Goal: Task Accomplishment & Management: Manage account settings

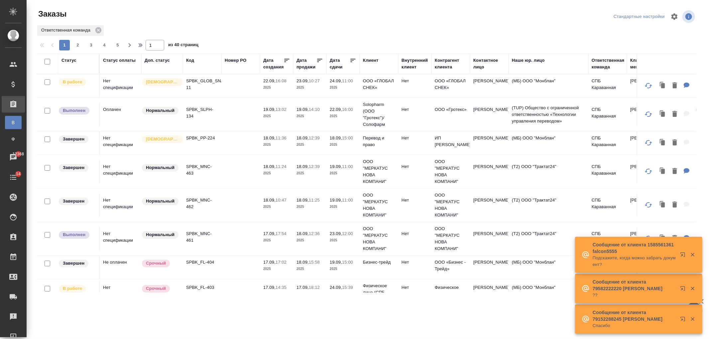
click at [235, 113] on td at bounding box center [240, 114] width 39 height 23
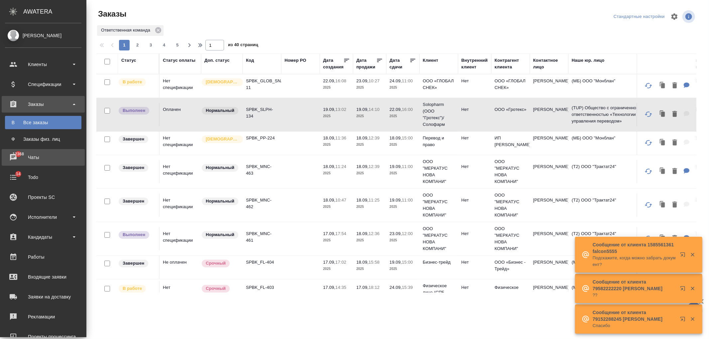
click at [51, 157] on div "Чаты" at bounding box center [43, 158] width 76 height 10
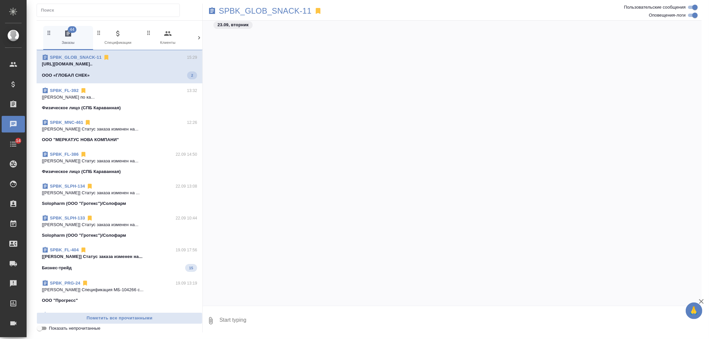
scroll to position [4408, 0]
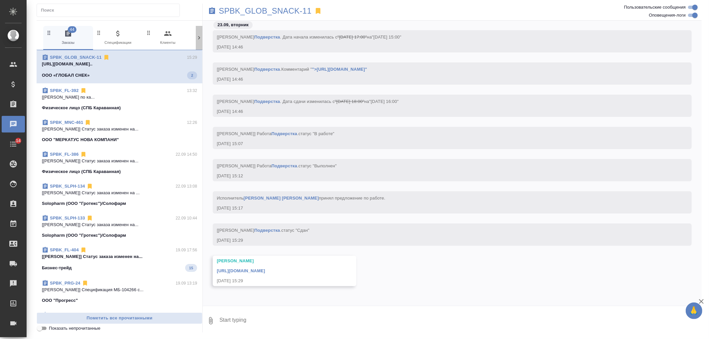
click at [202, 38] on icon at bounding box center [199, 38] width 7 height 7
click at [180, 41] on span "99+ Мессенджеры" at bounding box center [171, 38] width 45 height 16
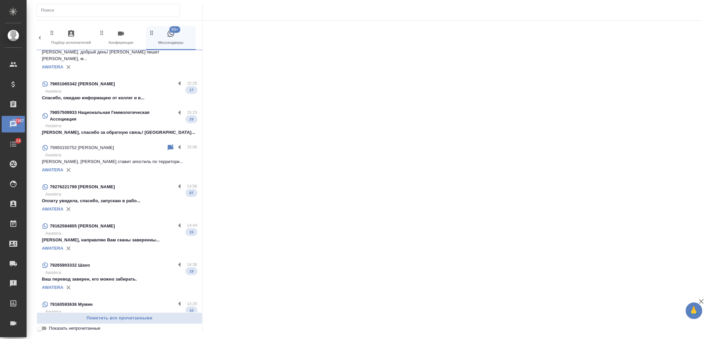
scroll to position [296, 0]
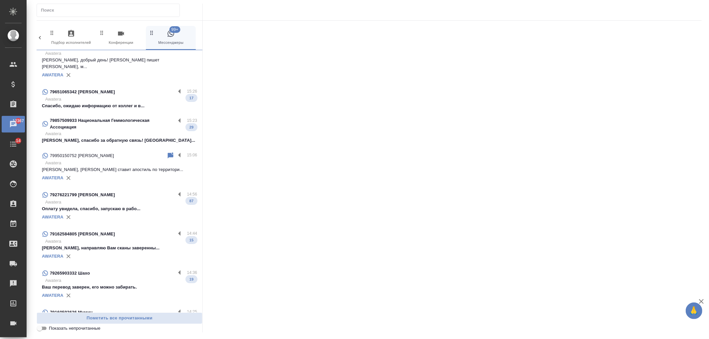
click at [137, 121] on p "79857509933 Национальная Геммологическая Ассоциация" at bounding box center [113, 123] width 126 height 13
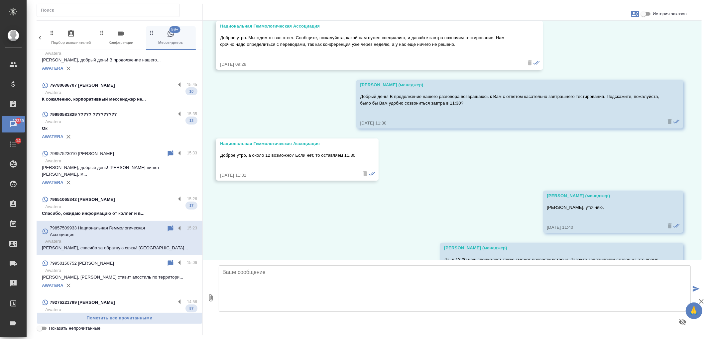
scroll to position [335, 0]
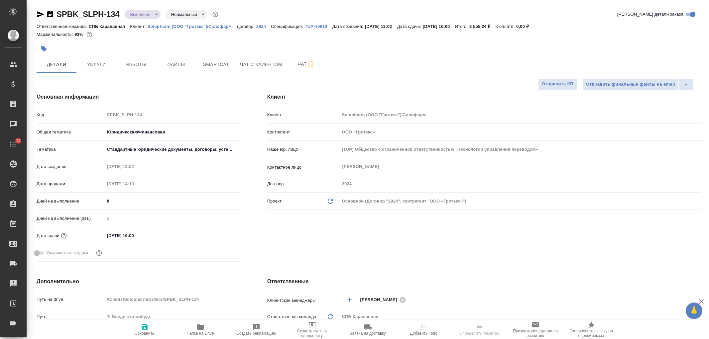
select select "RU"
type textarea "x"
type input "Валеев Динар"
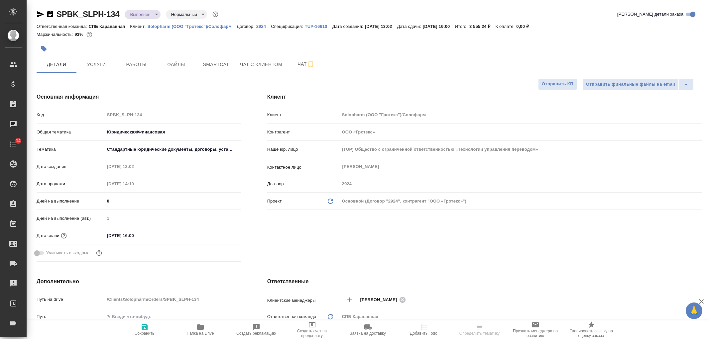
type input "Комаров Роман"
select select "RU"
type textarea "x"
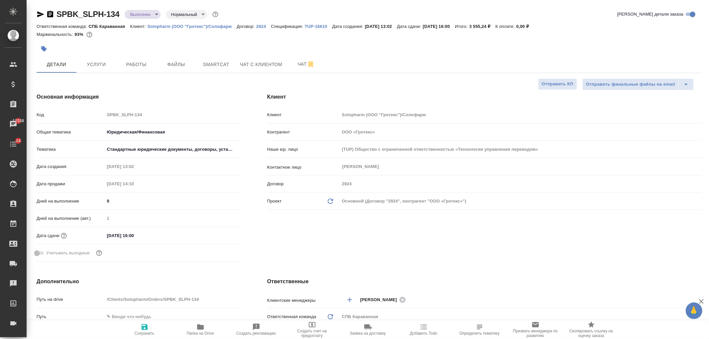
click at [179, 29] on div "Ответственная команда: СПБ Караванная Клиент: Solopharm (ООО "Гротекс")/Солофар…" at bounding box center [369, 26] width 665 height 8
click at [180, 27] on p "Solopharm (ООО "Гротекс")/Солофарм" at bounding box center [192, 26] width 89 height 5
type textarea "x"
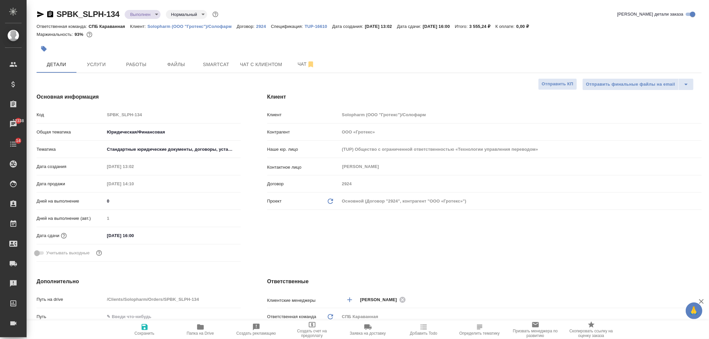
type textarea "x"
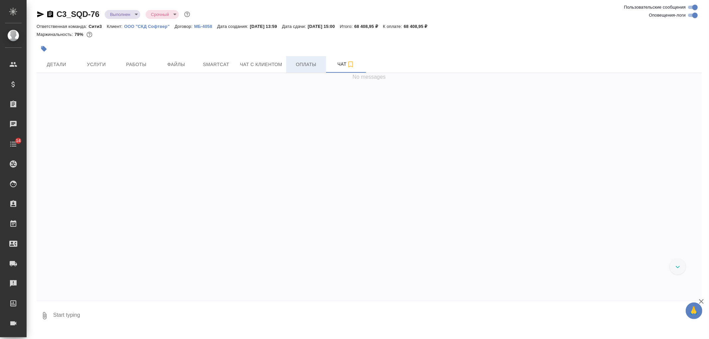
scroll to position [3293, 0]
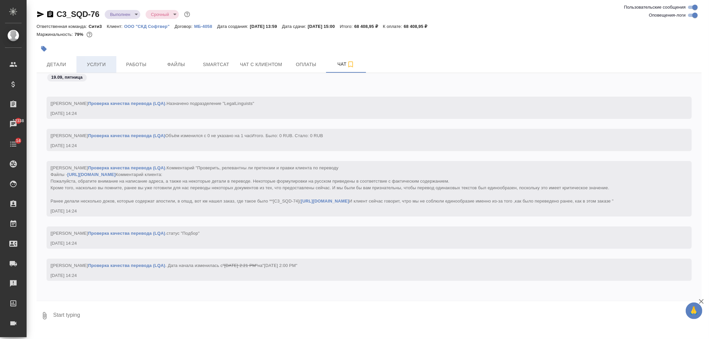
click at [107, 64] on span "Услуги" at bounding box center [96, 64] width 32 height 8
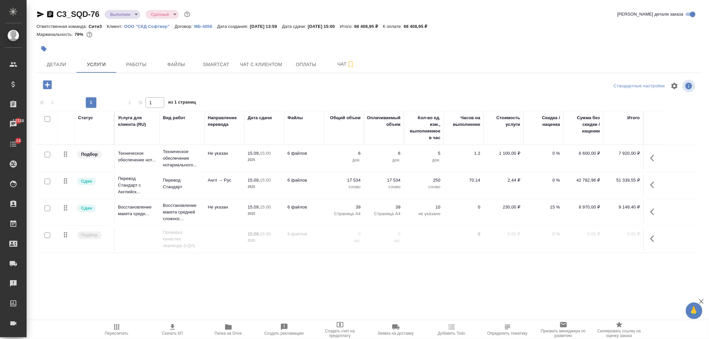
click at [224, 327] on icon "button" at bounding box center [228, 327] width 8 height 8
click at [332, 65] on span "Чат" at bounding box center [346, 64] width 32 height 8
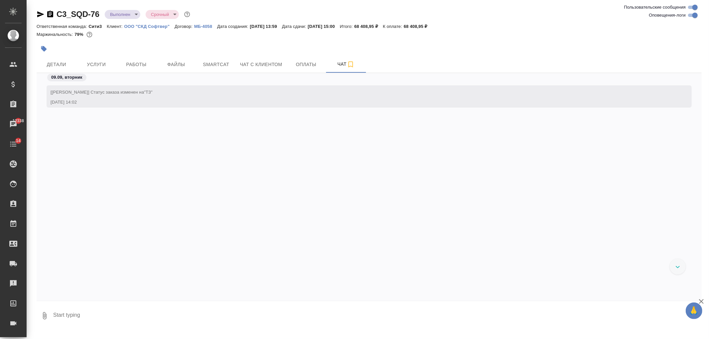
scroll to position [3293, 0]
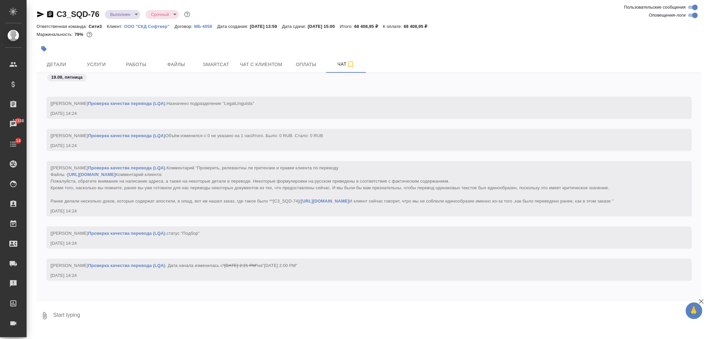
click at [115, 172] on link "https://drive.awatera.com/s/FdrbWgcYp9YcajE" at bounding box center [91, 174] width 48 height 5
click at [67, 56] on button "Детали" at bounding box center [57, 64] width 40 height 17
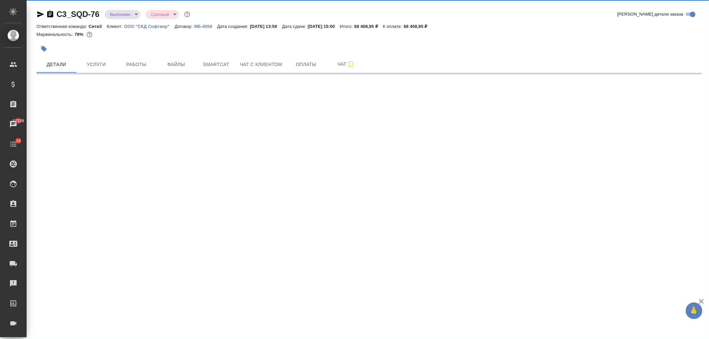
select select "RU"
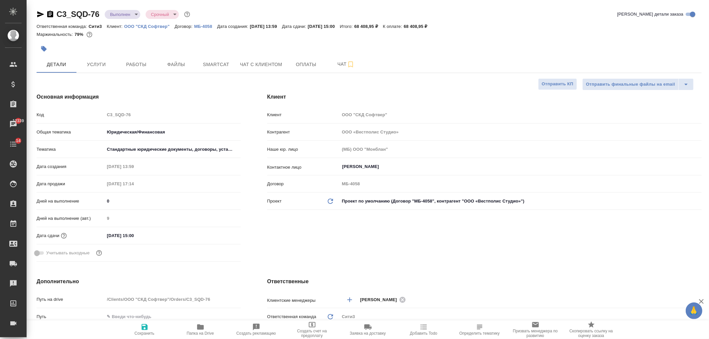
type textarea "x"
click at [37, 13] on icon "button" at bounding box center [40, 14] width 7 height 6
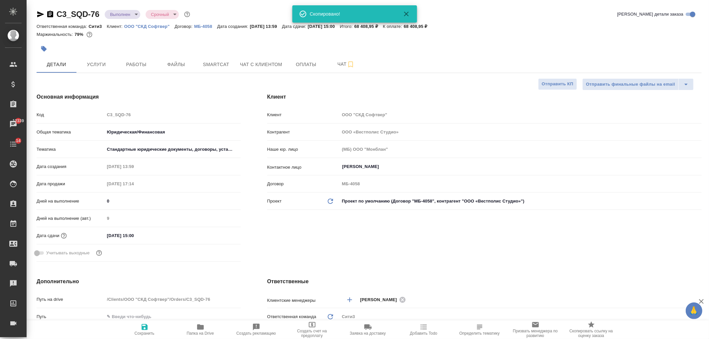
click at [467, 235] on div "Клиент Клиент ООО "СКД Софтвер" Контрагент ООО «Вестполис Студио» Наше юр. лицо…" at bounding box center [484, 179] width 461 height 198
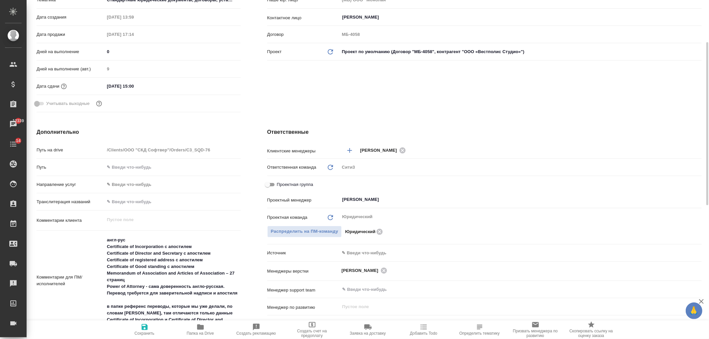
scroll to position [169, 0]
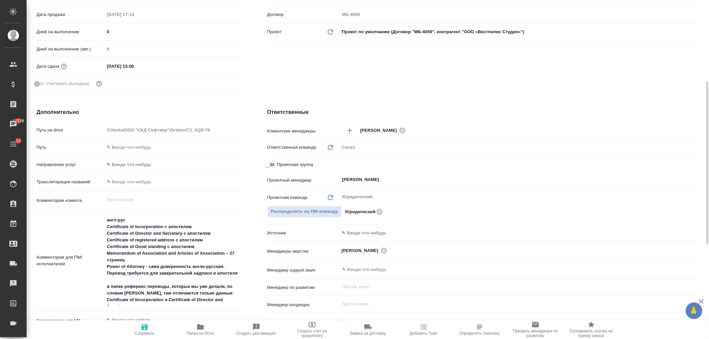
type textarea "x"
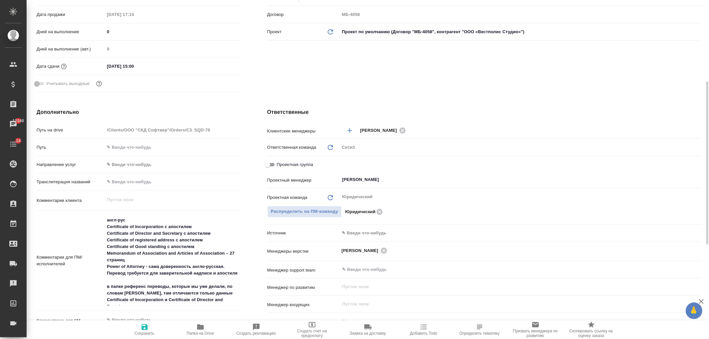
type textarea "x"
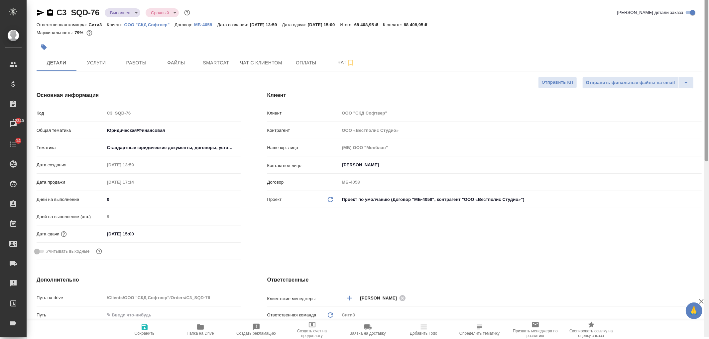
scroll to position [0, 0]
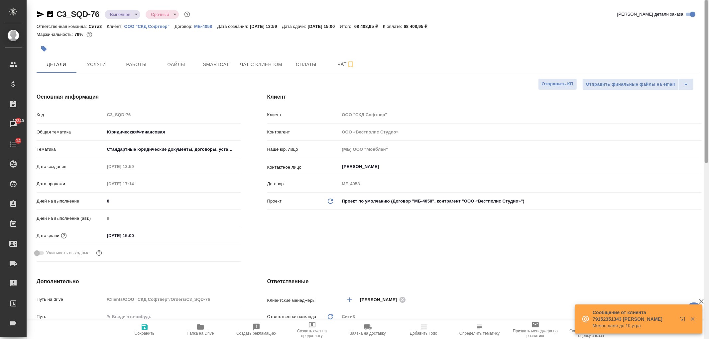
drag, startPoint x: 706, startPoint y: 209, endPoint x: 706, endPoint y: 85, distance: 123.3
click at [706, 85] on div at bounding box center [706, 81] width 4 height 163
type textarea "x"
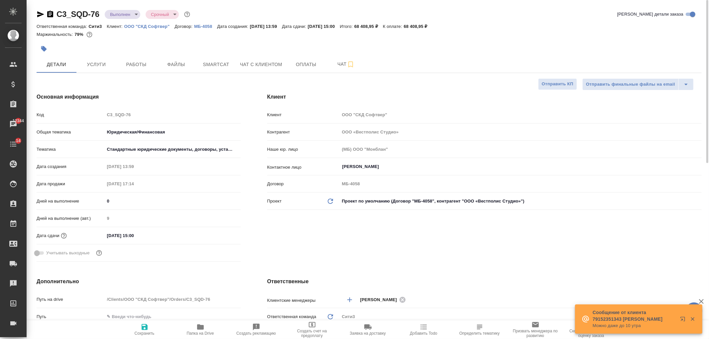
type textarea "x"
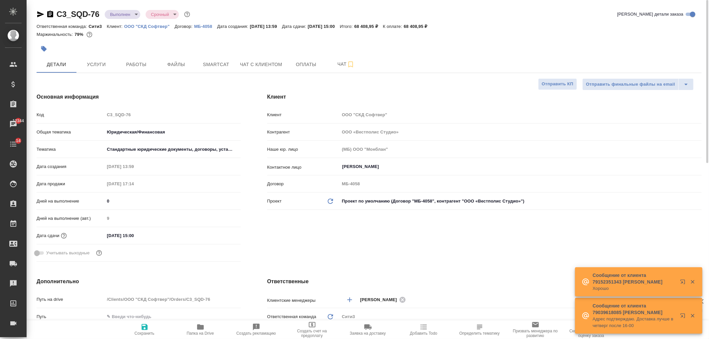
type textarea "x"
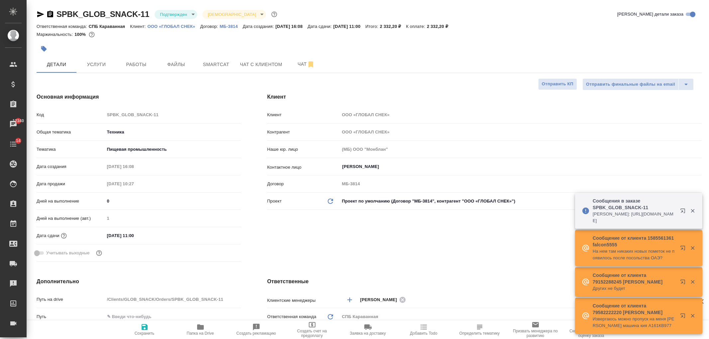
select select "RU"
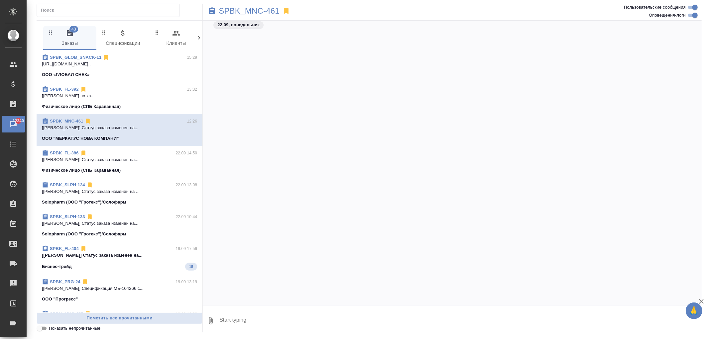
scroll to position [4466, 0]
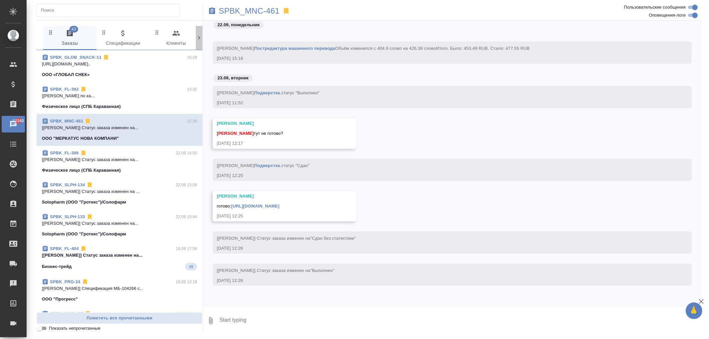
click at [200, 37] on icon at bounding box center [199, 38] width 7 height 7
click at [200, 36] on icon at bounding box center [199, 38] width 7 height 7
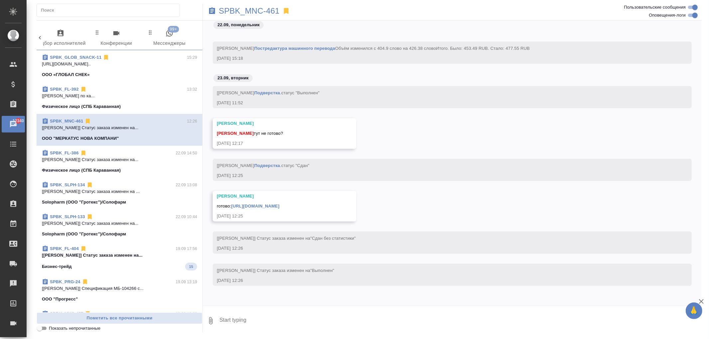
click at [177, 38] on span "99+ Мессенджеры" at bounding box center [169, 38] width 45 height 18
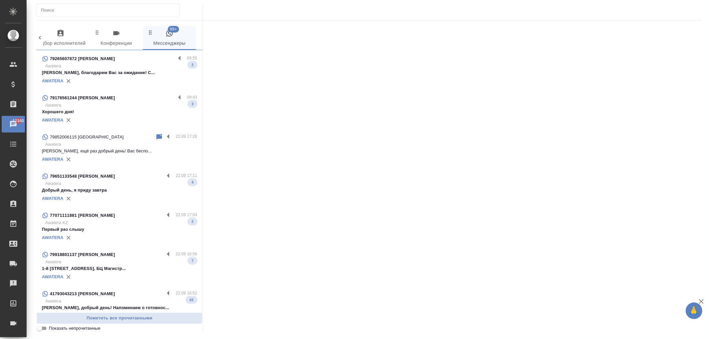
scroll to position [1368, 0]
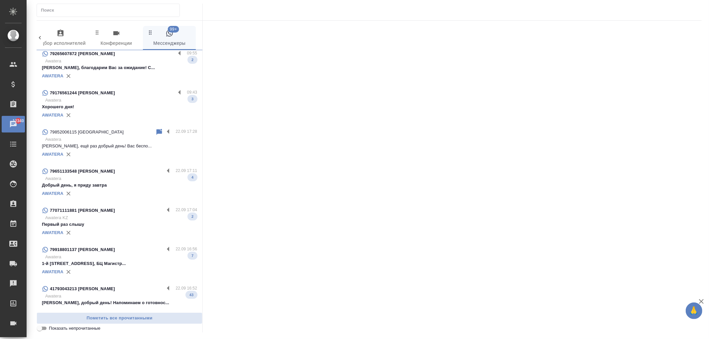
click at [83, 215] on p "Awatera KZ" at bounding box center [121, 218] width 152 height 7
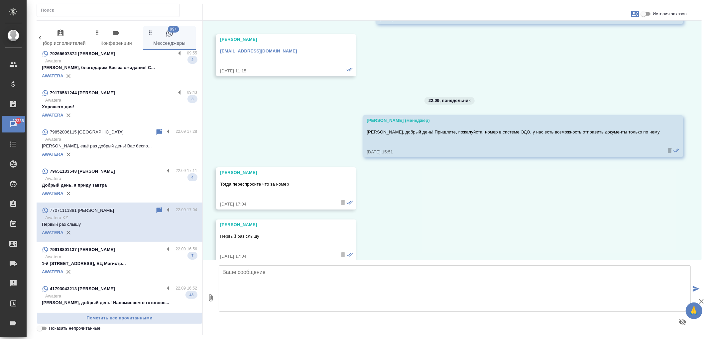
scroll to position [4521, 0]
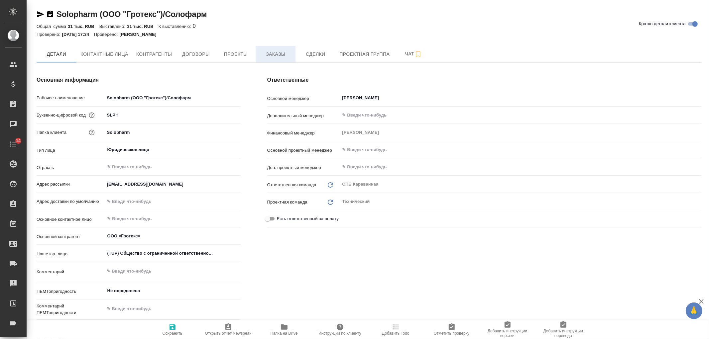
click at [274, 52] on span "Заказы" at bounding box center [275, 54] width 32 height 8
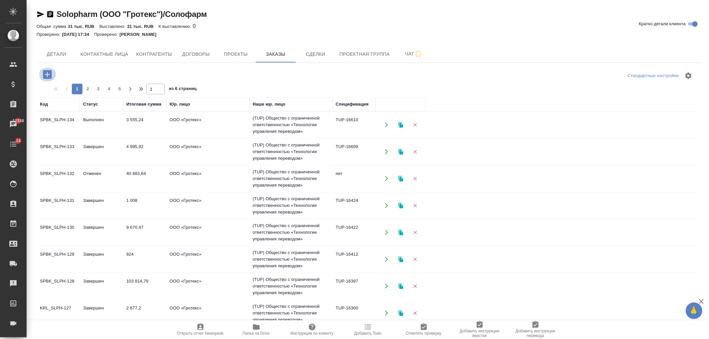
click at [51, 73] on icon "button" at bounding box center [47, 74] width 9 height 9
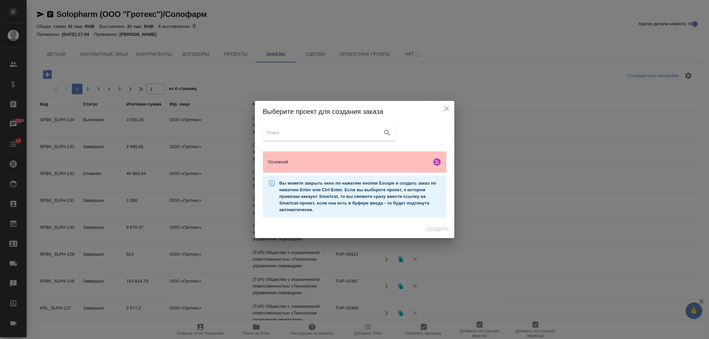
click at [349, 172] on div "Основной" at bounding box center [354, 162] width 183 height 21
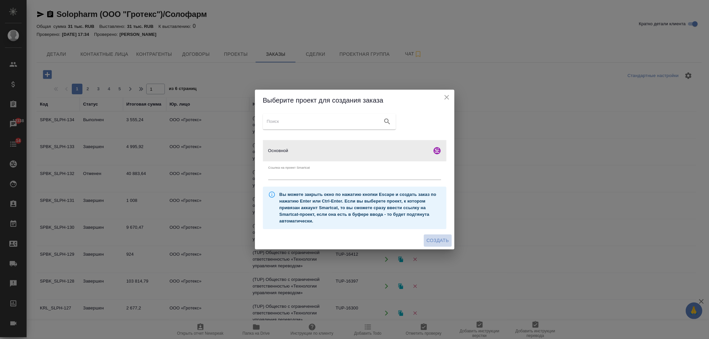
click at [439, 243] on span "Создать" at bounding box center [437, 241] width 22 height 8
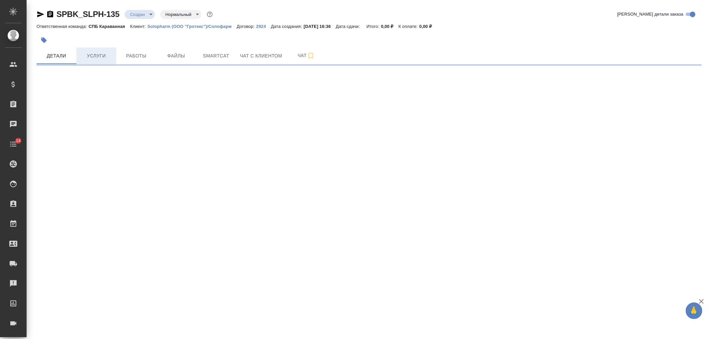
select select "RU"
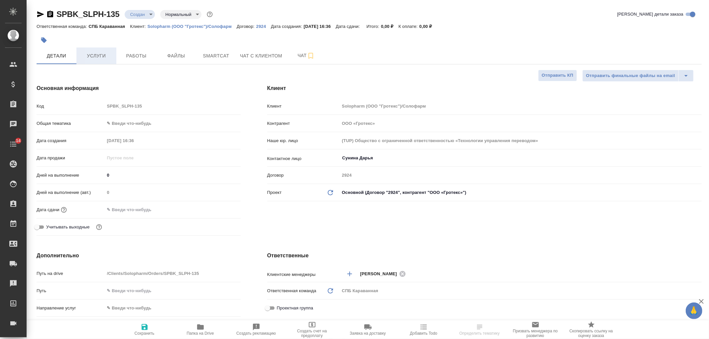
type textarea "x"
click at [96, 58] on span "Услуги" at bounding box center [96, 56] width 32 height 8
type textarea "x"
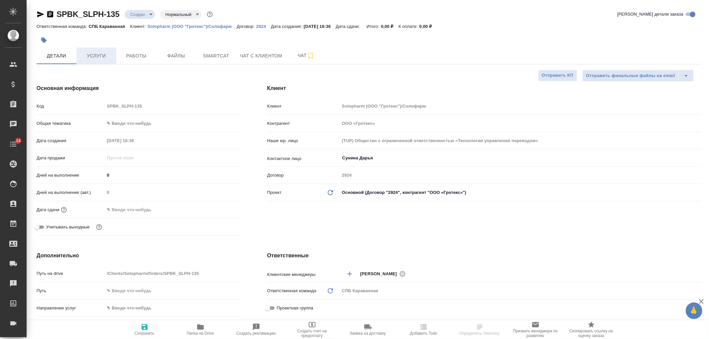
type textarea "x"
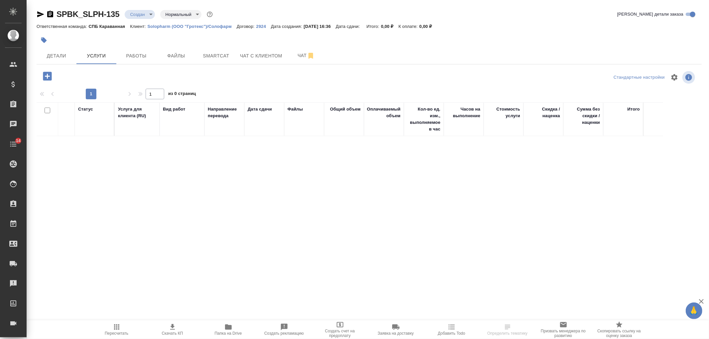
click at [48, 78] on icon "button" at bounding box center [47, 76] width 9 height 9
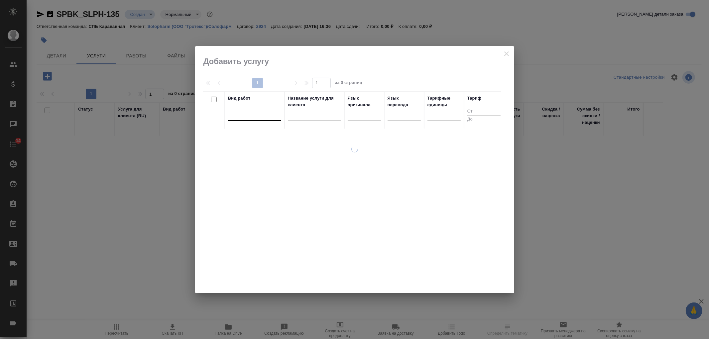
click at [258, 115] on div at bounding box center [254, 114] width 53 height 10
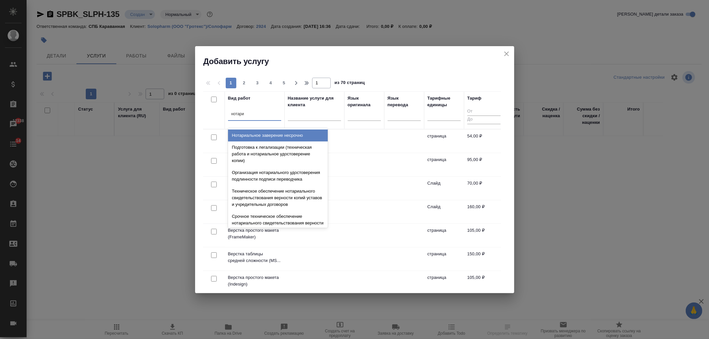
type input "нотариа"
click at [272, 137] on div "Нотариальное заверение несрочно" at bounding box center [278, 136] width 100 height 12
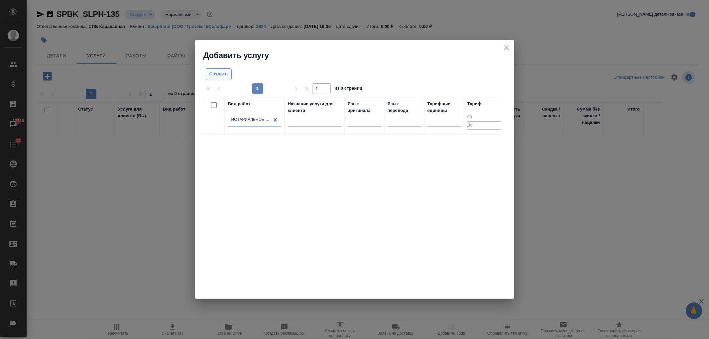
click at [219, 71] on span "Создать" at bounding box center [218, 74] width 19 height 8
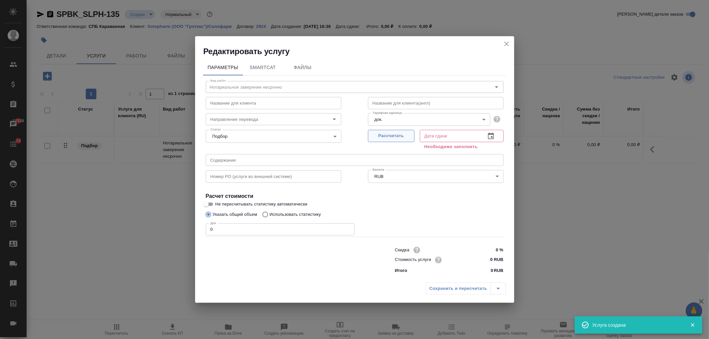
click at [396, 135] on span "Рассчитать" at bounding box center [390, 136] width 39 height 8
type input "23.09.2025 16:37"
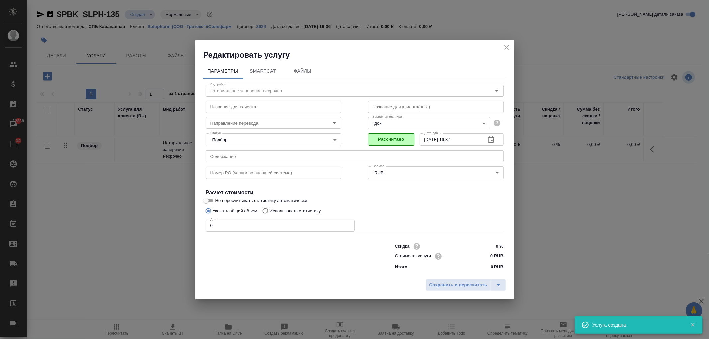
click at [220, 227] on input "0" at bounding box center [280, 226] width 149 height 12
type input "2"
click at [489, 256] on input "0 RUB" at bounding box center [490, 257] width 25 height 10
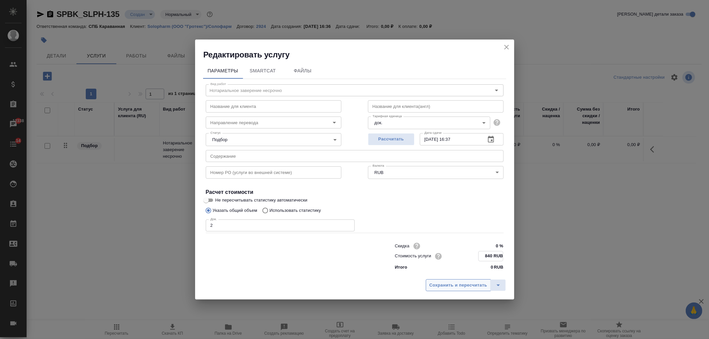
type input "840 RUB"
click at [467, 284] on span "Сохранить и пересчитать" at bounding box center [458, 286] width 58 height 8
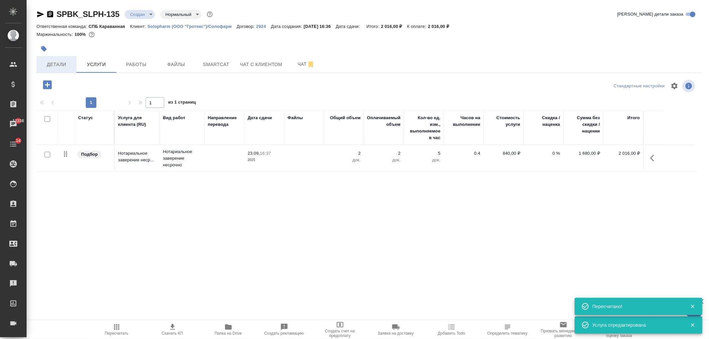
click at [58, 66] on span "Детали" at bounding box center [57, 64] width 32 height 8
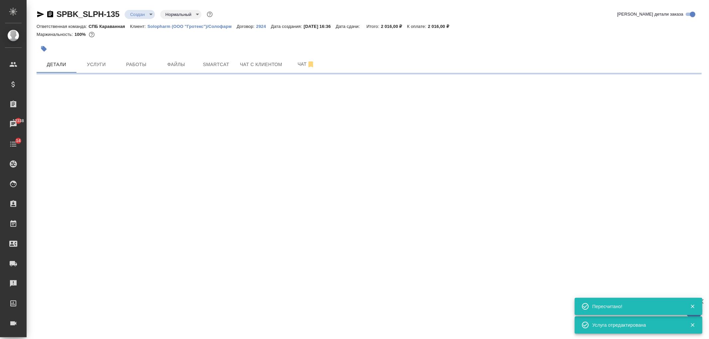
select select "RU"
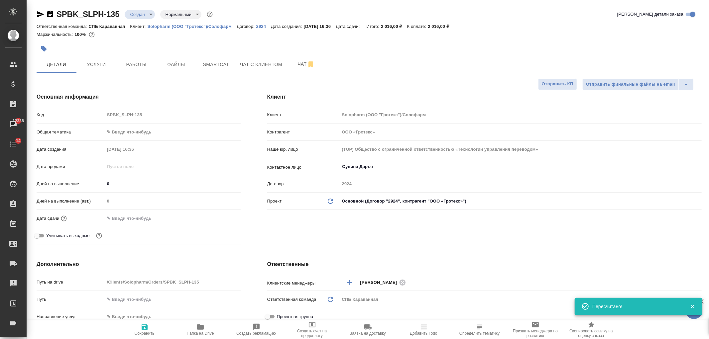
type textarea "x"
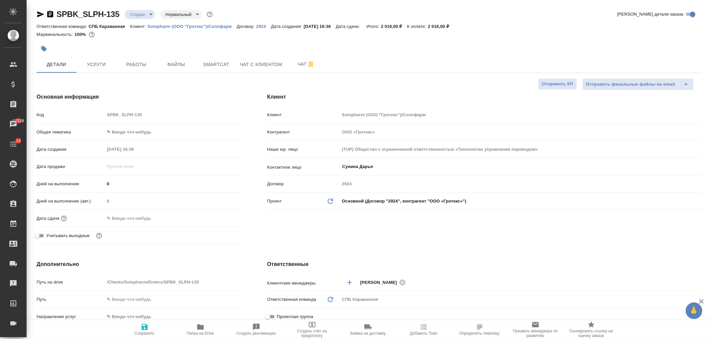
click at [149, 221] on input "text" at bounding box center [134, 219] width 58 height 10
click at [221, 219] on icon "button" at bounding box center [221, 218] width 8 height 8
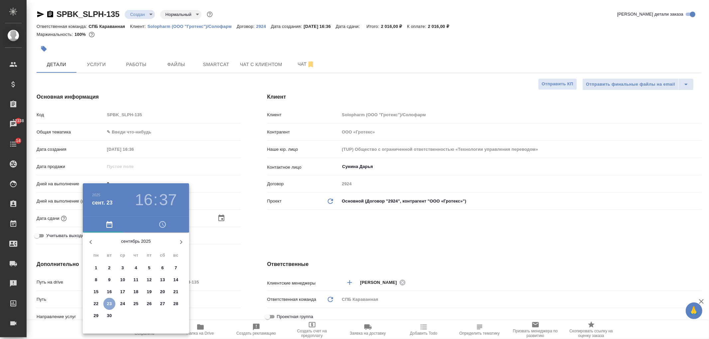
click at [111, 302] on p "23" at bounding box center [109, 304] width 5 height 7
type input "23.09.2025 16:37"
type textarea "x"
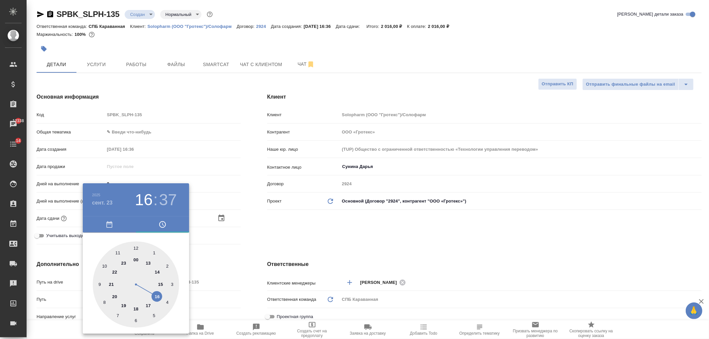
type input "23.09.2025 18:37"
type textarea "x"
click at [135, 308] on div at bounding box center [136, 285] width 86 height 86
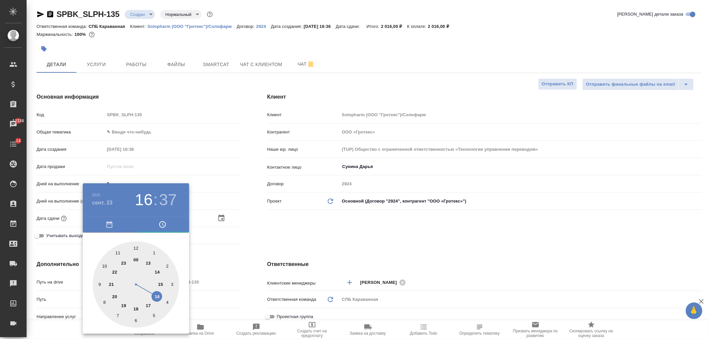
type textarea "x"
click at [136, 247] on div at bounding box center [136, 285] width 86 height 86
type input "23.09.2025 18:00"
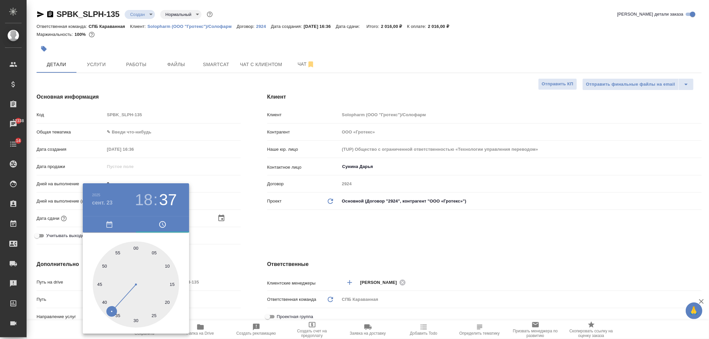
type textarea "x"
click at [293, 225] on div at bounding box center [354, 169] width 709 height 339
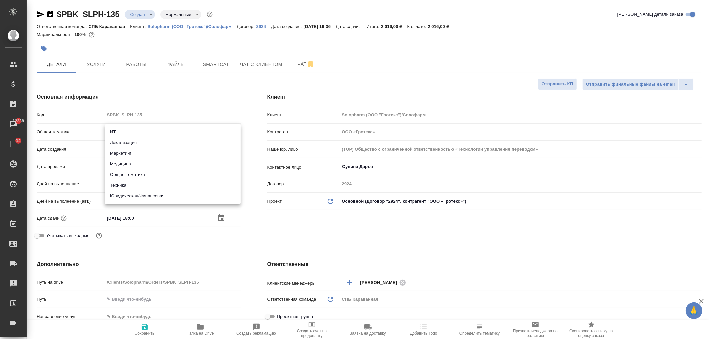
click at [115, 132] on body "🙏 .cls-1 fill:#fff; AWATERA Ivanova Arina Клиенты Спецификации Заказы 12338 Чат…" at bounding box center [354, 169] width 709 height 339
click at [154, 193] on li "Юридическая/Финансовая" at bounding box center [173, 196] width 136 height 11
type input "yr-fn"
type textarea "x"
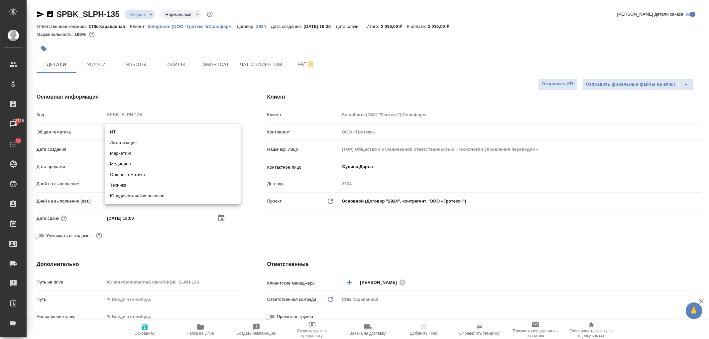
type textarea "x"
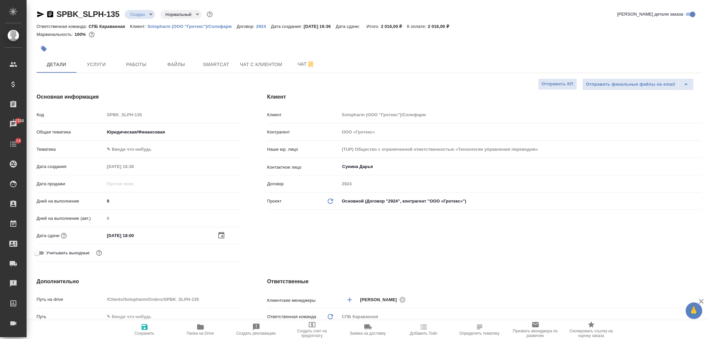
click at [138, 150] on body "🙏 .cls-1 fill:#fff; AWATERA Ivanova Arina Клиенты Спецификации Заказы 12338 Чат…" at bounding box center [354, 169] width 709 height 339
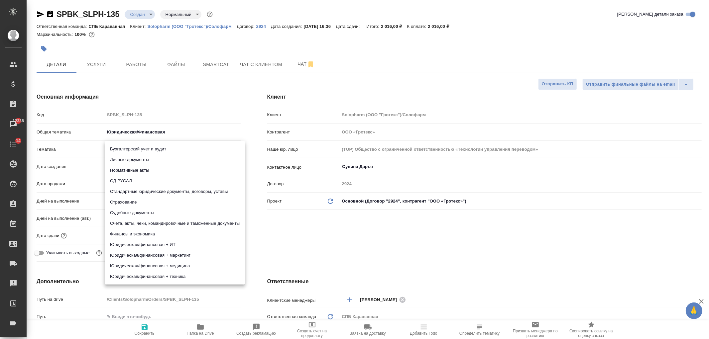
click at [158, 191] on li "Стандартные юридические документы, договоры, уставы" at bounding box center [175, 191] width 140 height 11
type textarea "x"
type input "5f647205b73bc97568ca66bf"
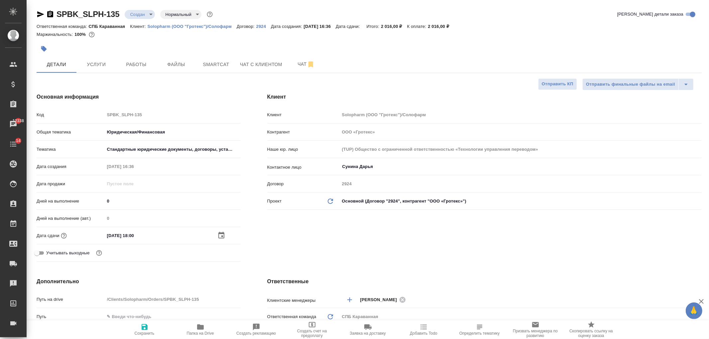
click at [221, 232] on icon "button" at bounding box center [221, 236] width 8 height 8
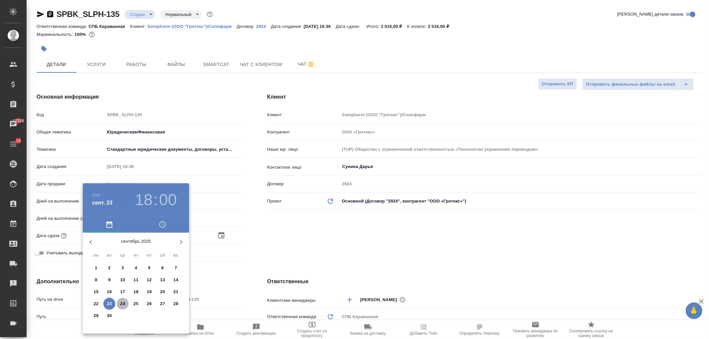
click at [123, 302] on p "24" at bounding box center [122, 304] width 5 height 7
type input "24.09.2025 18:00"
type textarea "x"
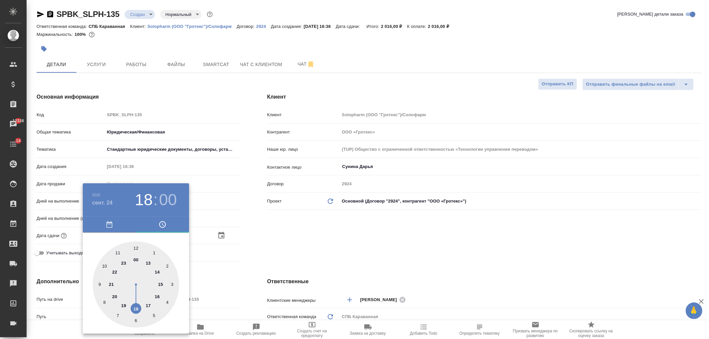
click at [136, 246] on div at bounding box center [136, 285] width 86 height 86
type input "24.09.2025 12:00"
type textarea "x"
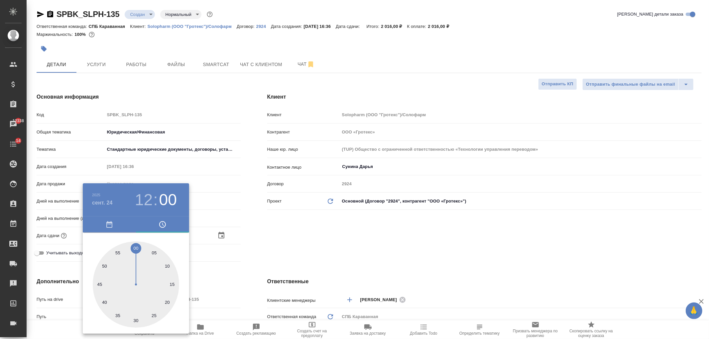
click at [136, 246] on div at bounding box center [136, 285] width 86 height 86
type textarea "x"
click at [305, 248] on div at bounding box center [354, 169] width 709 height 339
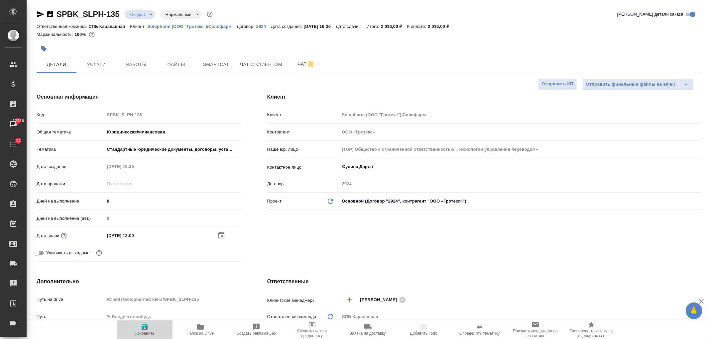
click at [149, 331] on span "Сохранить" at bounding box center [145, 329] width 48 height 13
type textarea "x"
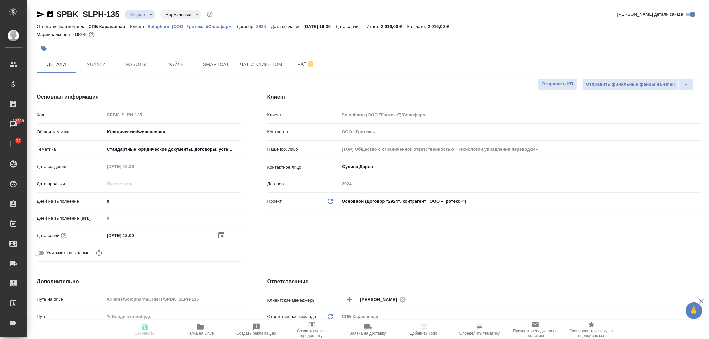
type textarea "x"
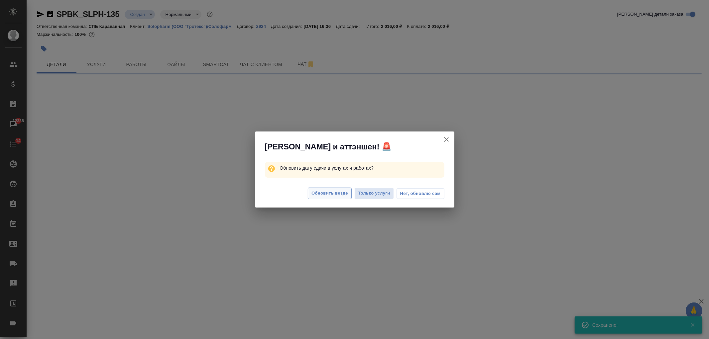
select select "RU"
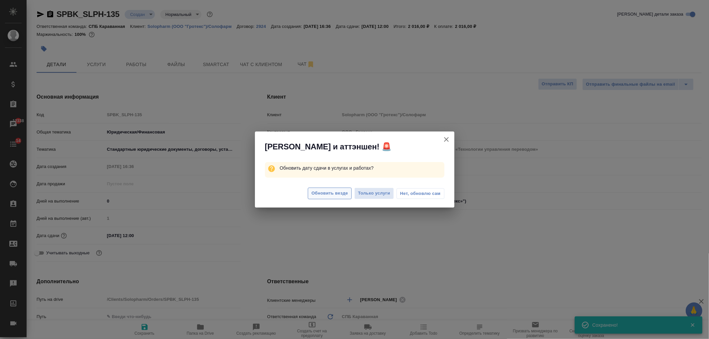
type textarea "x"
click at [326, 195] on span "Обновить везде" at bounding box center [329, 194] width 37 height 8
type textarea "x"
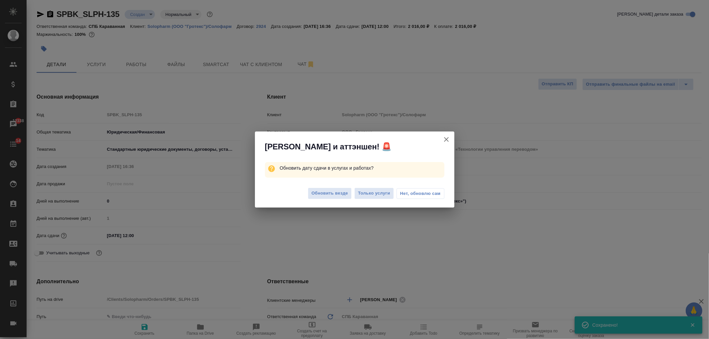
type textarea "x"
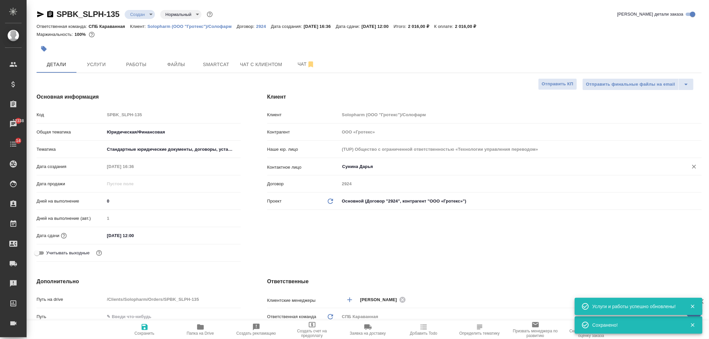
click at [357, 170] on input "Сунина Дарья" at bounding box center [510, 167] width 336 height 8
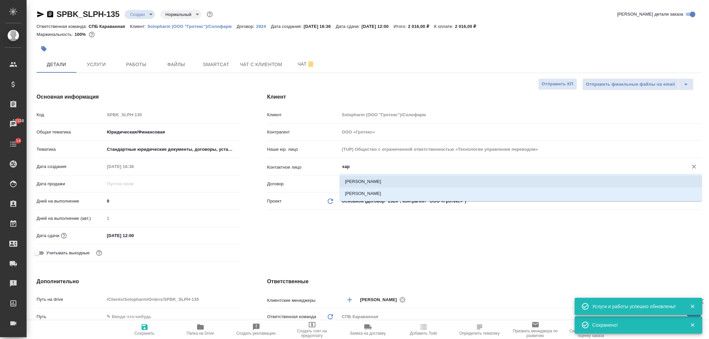
click at [366, 179] on li "Харахонова Елена" at bounding box center [521, 182] width 362 height 12
type input "Харахонова Елена"
type textarea "x"
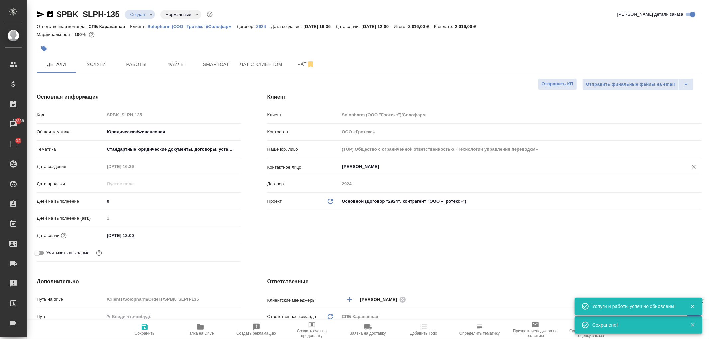
click at [372, 165] on input "Харахонова Елена" at bounding box center [510, 167] width 336 height 8
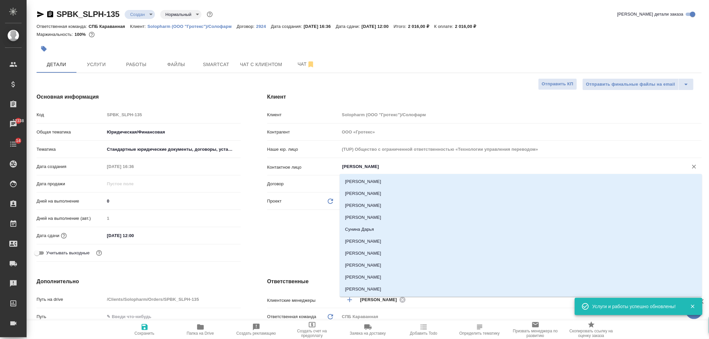
drag, startPoint x: 390, startPoint y: 167, endPoint x: 279, endPoint y: 175, distance: 111.0
click at [281, 175] on div "Контактное лицо Харахонова Елена ​" at bounding box center [484, 169] width 434 height 17
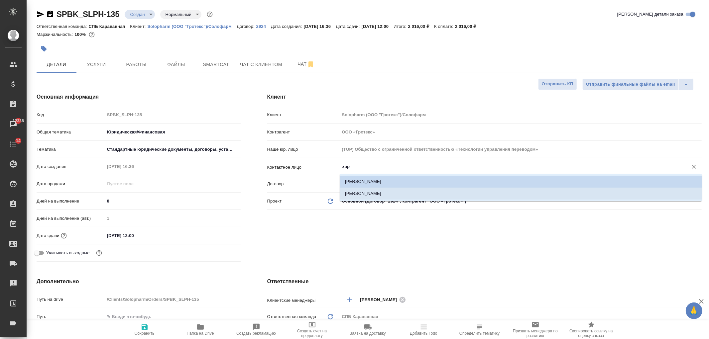
click at [370, 193] on li "Хараджева Алевтина" at bounding box center [521, 194] width 362 height 12
type input "Хараджева Алевтина"
type textarea "x"
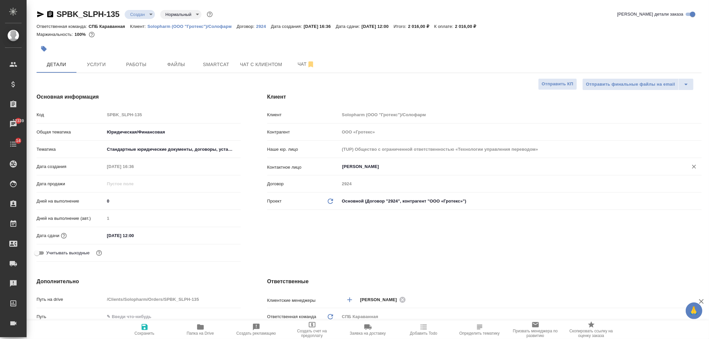
type input "Хараджева Алевтина"
click at [149, 331] on span "Сохранить" at bounding box center [145, 333] width 20 height 5
type textarea "x"
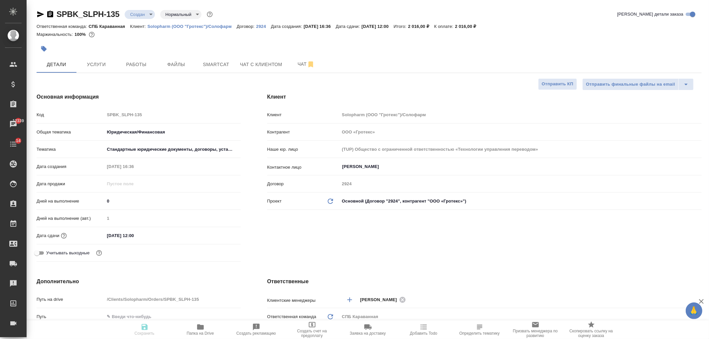
type textarea "x"
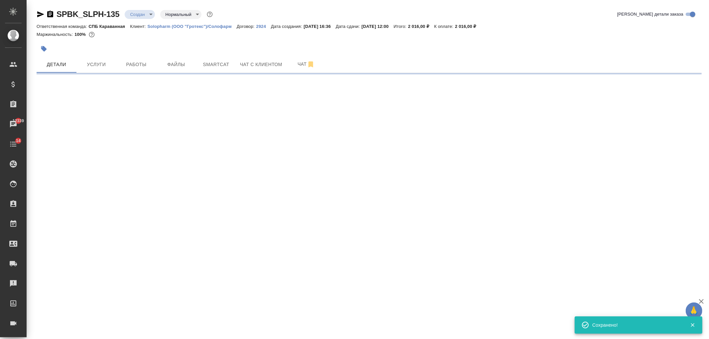
select select "RU"
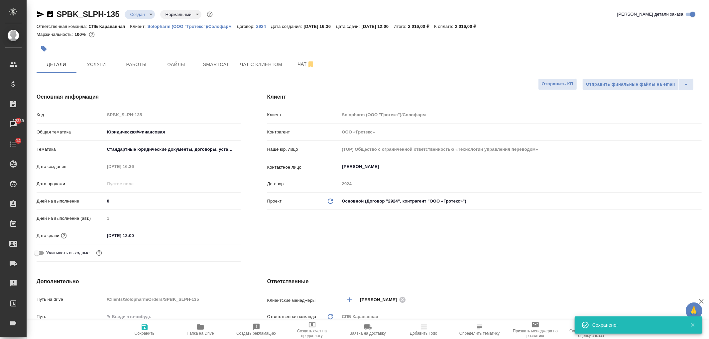
type textarea "x"
click at [422, 244] on div "Клиент Клиент Solopharm (ООО "Гротекс")/Солофарм Контрагент ООО «Гротекс» Наше …" at bounding box center [484, 179] width 461 height 198
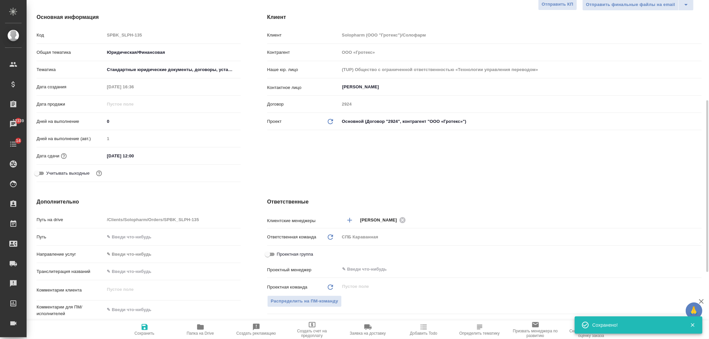
scroll to position [150, 0]
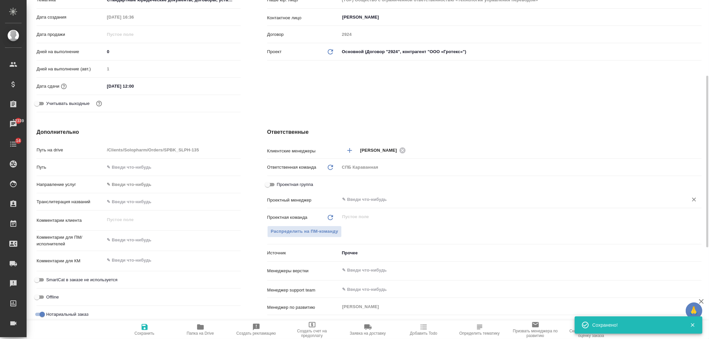
click at [358, 201] on input "text" at bounding box center [510, 200] width 336 height 8
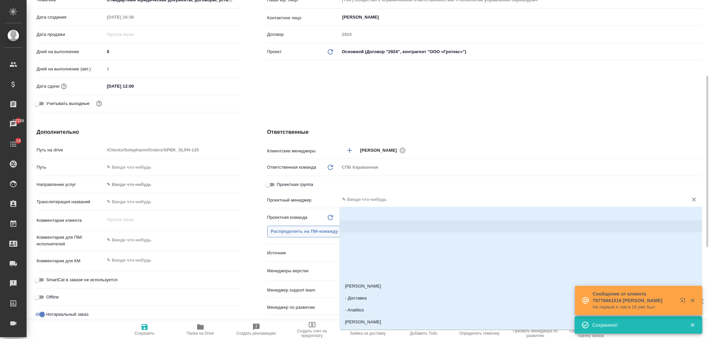
click at [295, 233] on span "Распределить на ПМ-команду" at bounding box center [304, 232] width 67 height 8
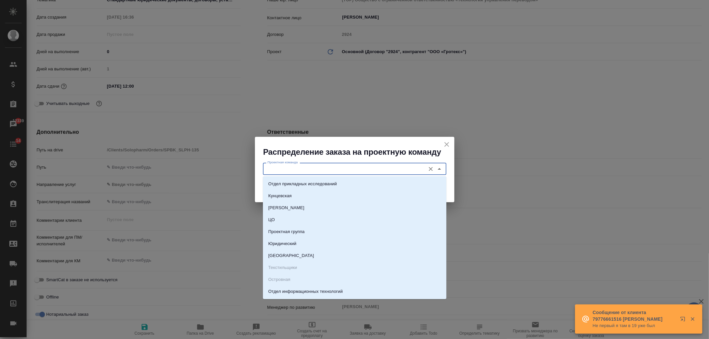
click at [310, 170] on input "Проектная команда" at bounding box center [343, 169] width 157 height 8
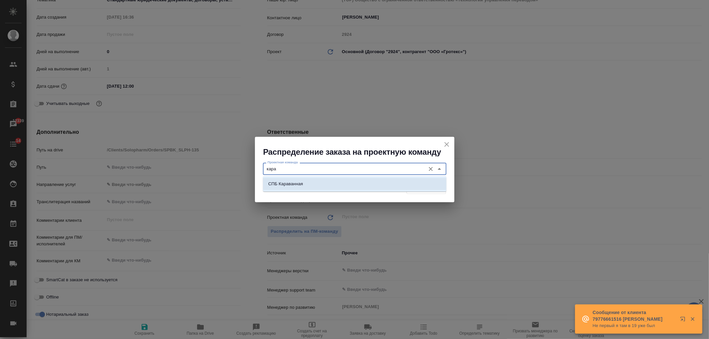
click at [334, 187] on li "СПБ Караванная" at bounding box center [354, 184] width 183 height 12
type input "СПБ Караванная"
click at [424, 187] on span "Распределить" at bounding box center [426, 188] width 32 height 8
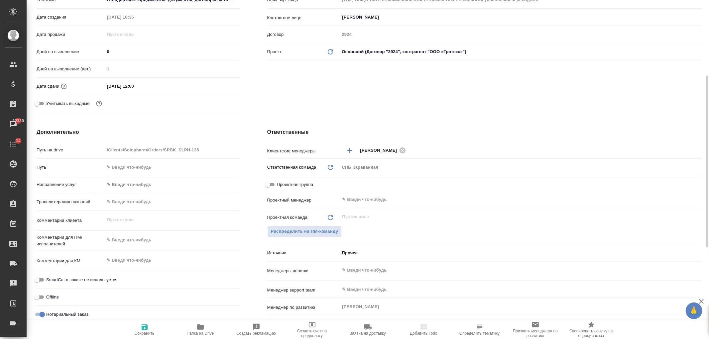
type textarea "x"
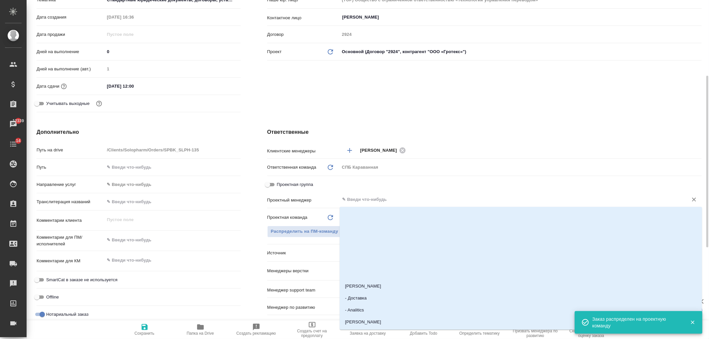
click at [366, 199] on input "text" at bounding box center [510, 200] width 336 height 8
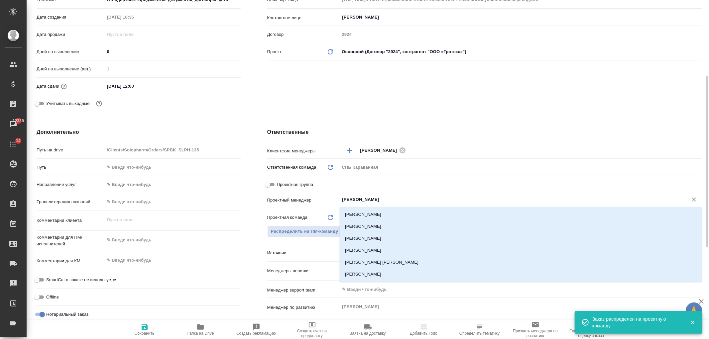
type input "Ивано"
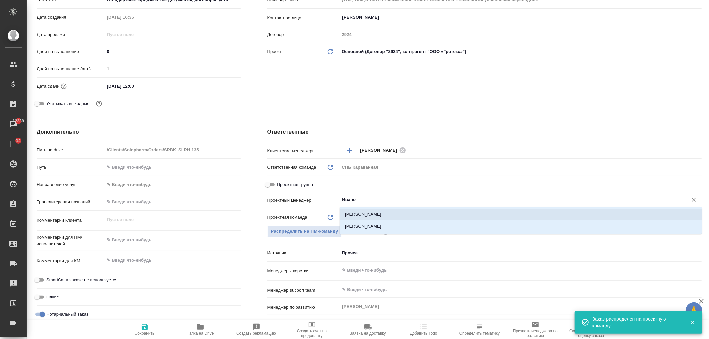
click at [391, 219] on li "[PERSON_NAME]" at bounding box center [521, 215] width 362 height 12
type textarea "x"
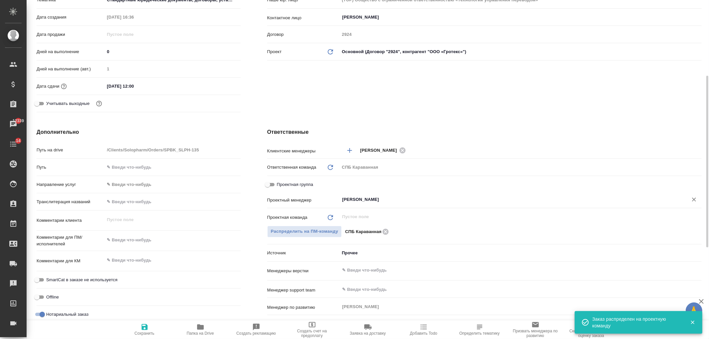
type input "[PERSON_NAME]"
click at [147, 330] on icon "button" at bounding box center [145, 327] width 6 height 6
type textarea "x"
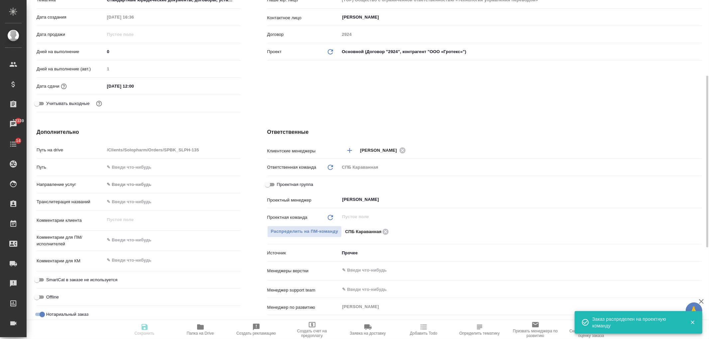
type textarea "x"
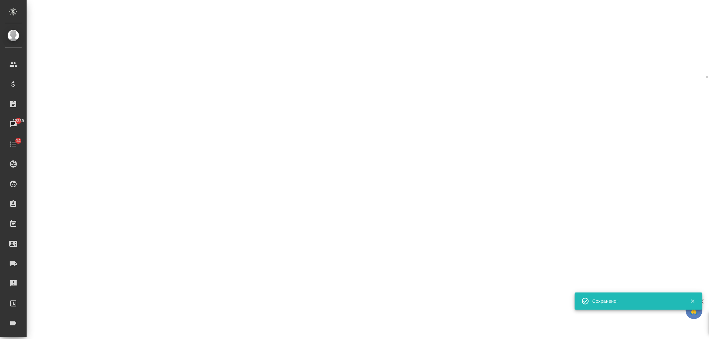
select select "RU"
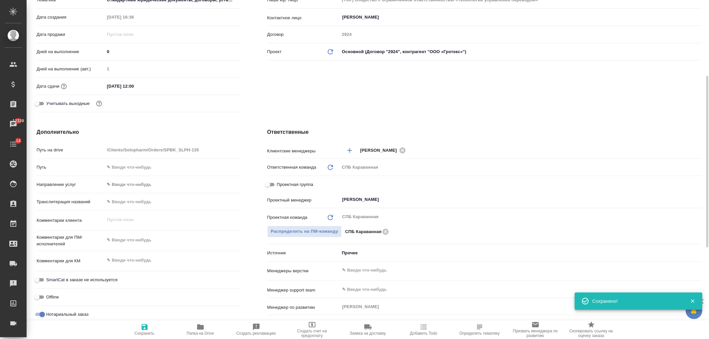
type textarea "x"
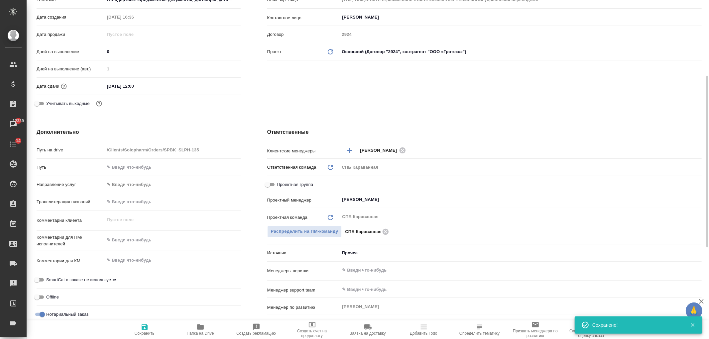
click at [417, 115] on div "Ответственные Клиентские менеджеры Иванова Арина ​ Ответственная команда Обнови…" at bounding box center [484, 249] width 461 height 268
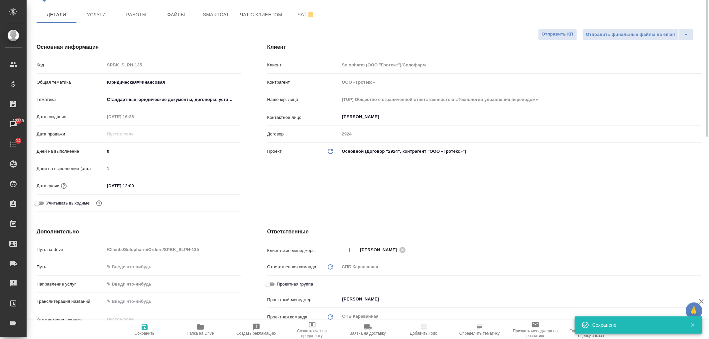
scroll to position [0, 0]
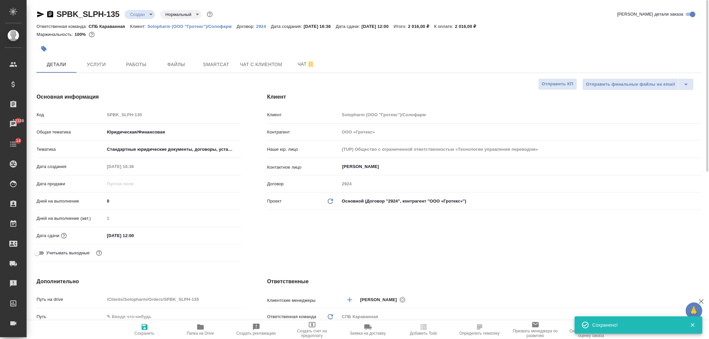
click at [142, 16] on body "🙏 .cls-1 fill:#fff; AWATERA Ivanova Arina Клиенты Спецификации Заказы 12339 Чат…" at bounding box center [354, 169] width 709 height 339
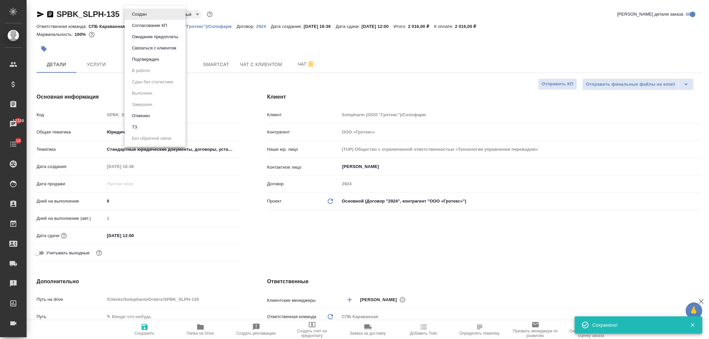
click at [99, 69] on div at bounding box center [354, 169] width 709 height 339
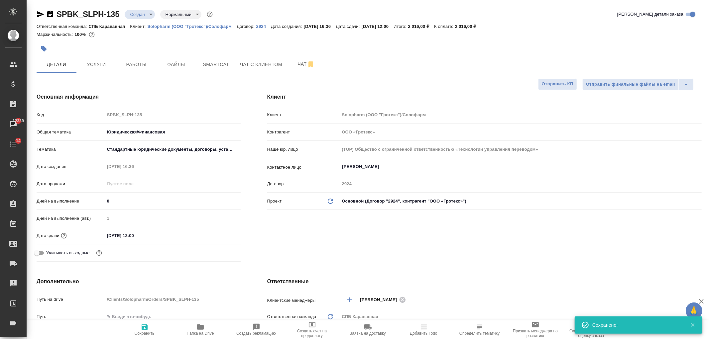
click at [98, 67] on div "Создан Согласование КП Ожидание предоплаты Связаться с клиентом Подтвержден В р…" at bounding box center [354, 169] width 709 height 339
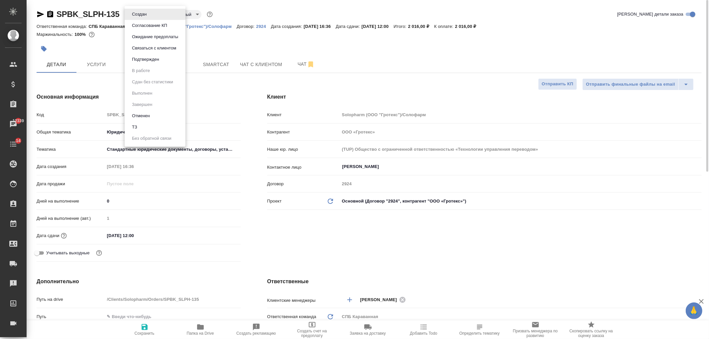
click at [143, 17] on body "🙏 .cls-1 fill:#fff; AWATERA Ivanova Arina Клиенты Спецификации Заказы 12339 Чат…" at bounding box center [354, 169] width 709 height 339
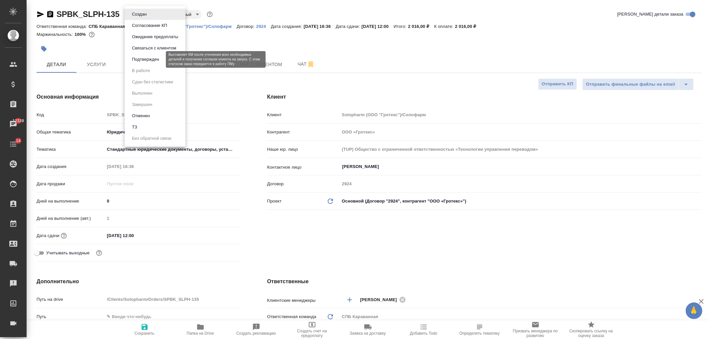
click at [148, 58] on button "Подтвержден" at bounding box center [145, 59] width 31 height 7
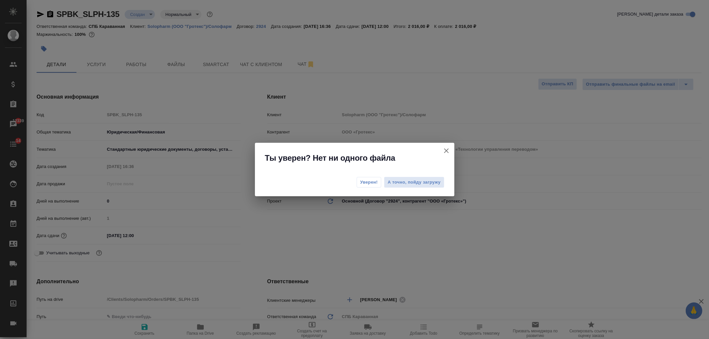
click at [370, 184] on span "Уверен!" at bounding box center [369, 182] width 18 height 7
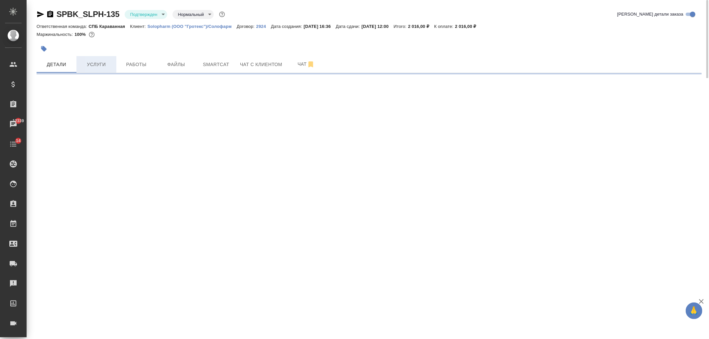
select select "RU"
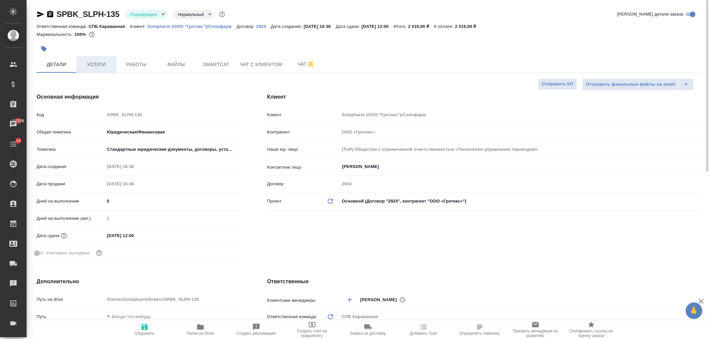
type textarea "x"
click at [94, 64] on span "Услуги" at bounding box center [96, 64] width 32 height 8
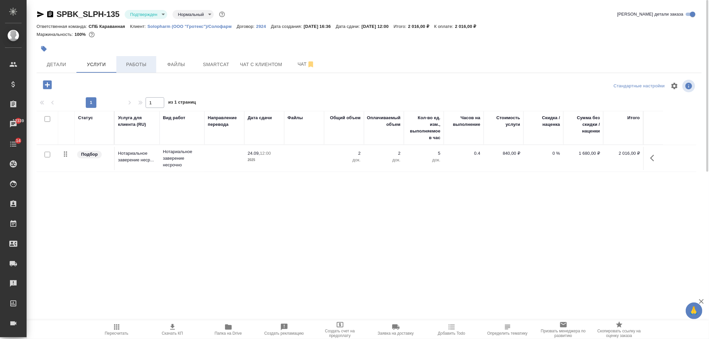
click at [123, 57] on button "Работы" at bounding box center [136, 64] width 40 height 17
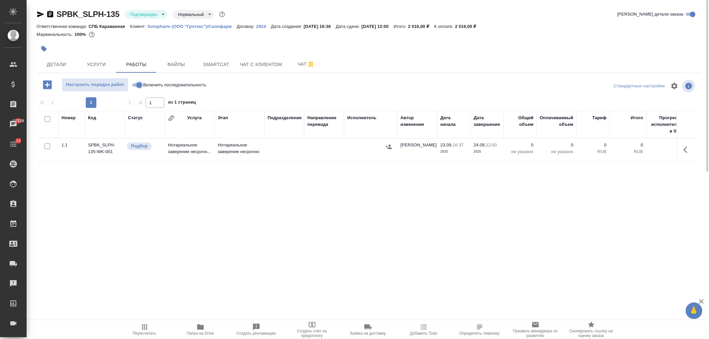
click at [140, 85] on input "Включить последовательность" at bounding box center [139, 85] width 24 height 8
checkbox input "true"
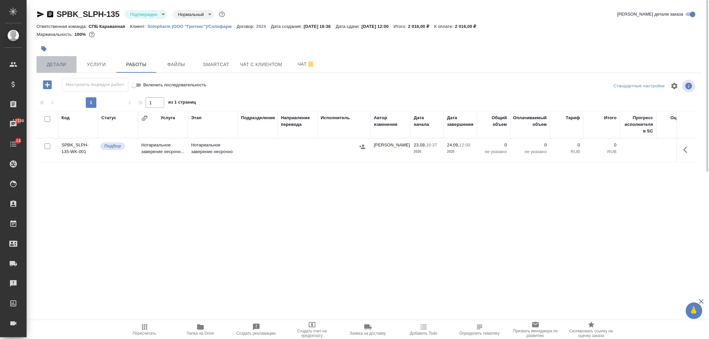
click at [53, 63] on span "Детали" at bounding box center [57, 64] width 32 height 8
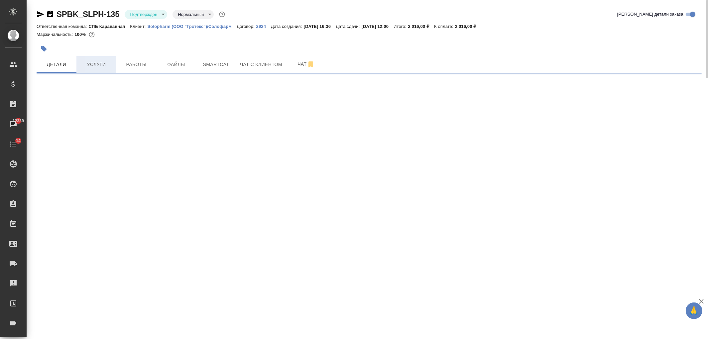
select select "RU"
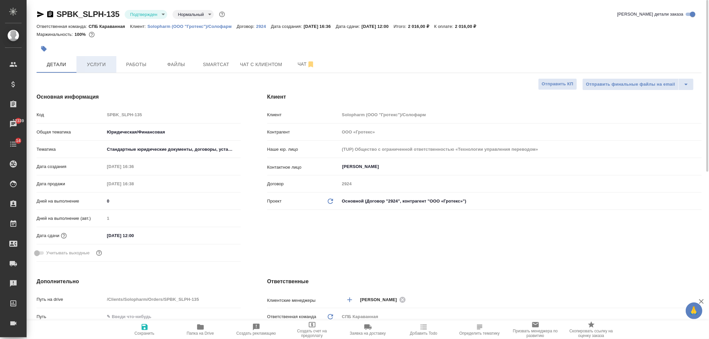
type textarea "x"
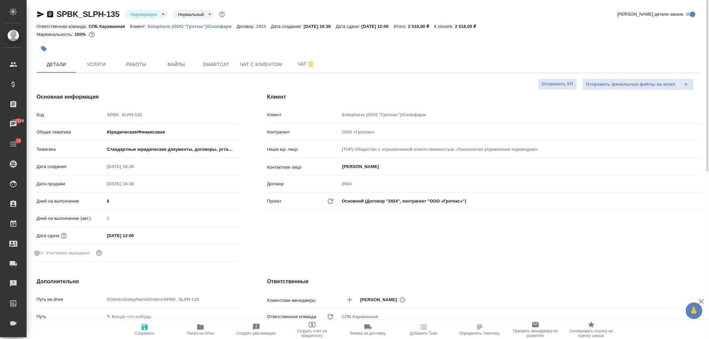
type textarea "x"
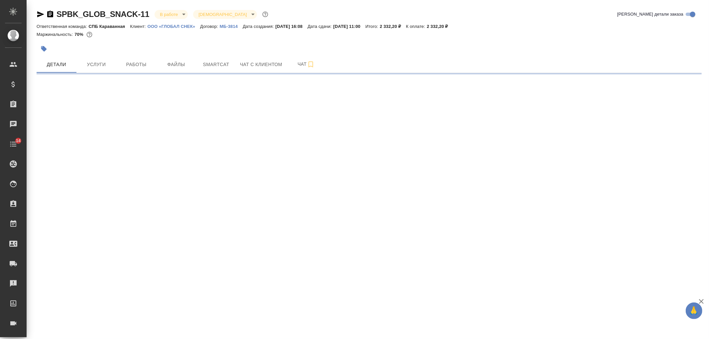
select select "RU"
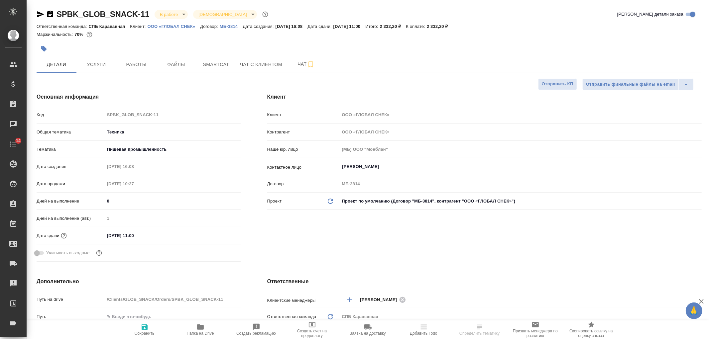
type textarea "x"
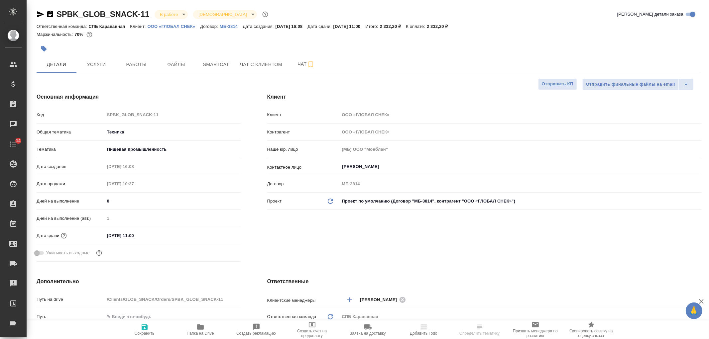
type textarea "x"
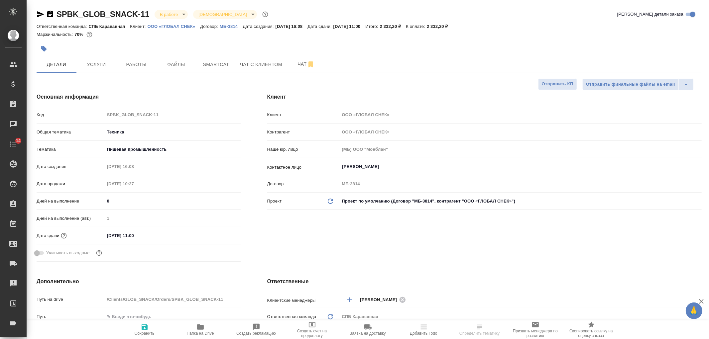
type textarea "x"
select select "RU"
type textarea "x"
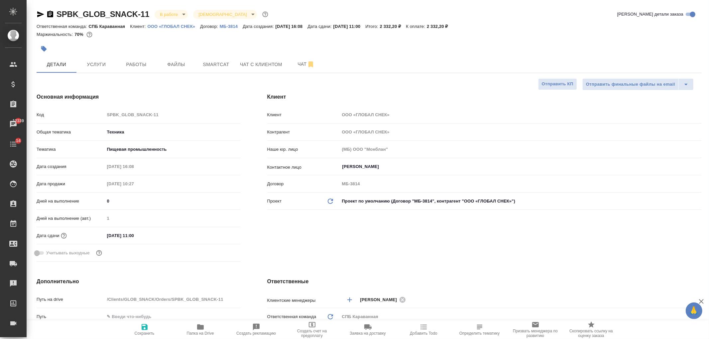
type textarea "x"
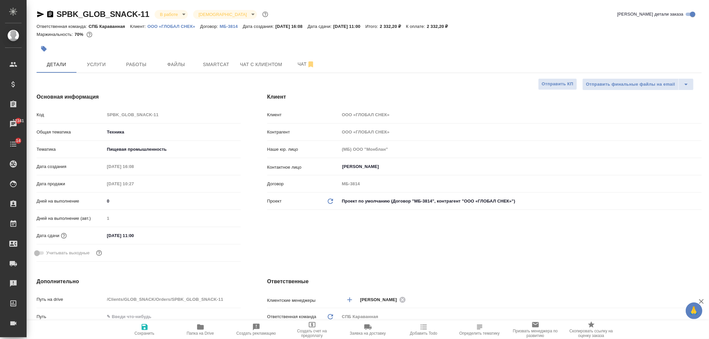
type textarea "x"
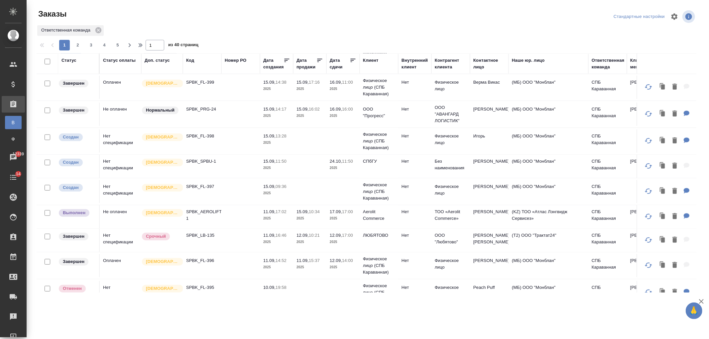
scroll to position [481, 0]
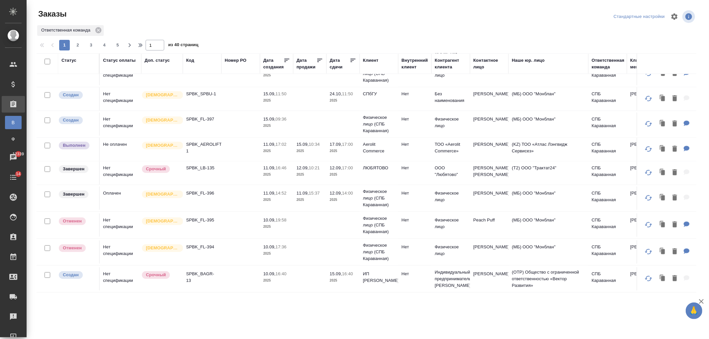
click at [238, 139] on td at bounding box center [240, 149] width 39 height 23
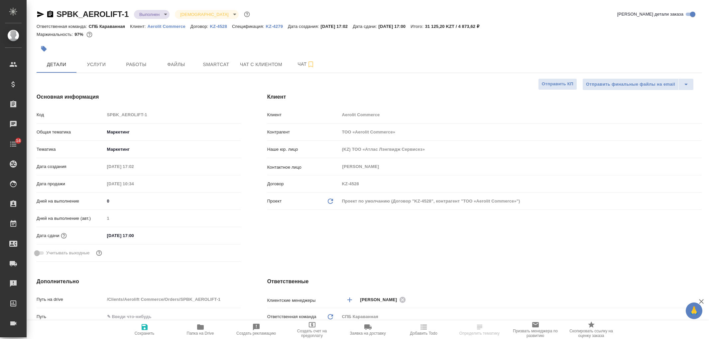
select select "RU"
click at [174, 25] on p "Aerolit Commerce" at bounding box center [169, 26] width 43 height 5
select select "RU"
type textarea "x"
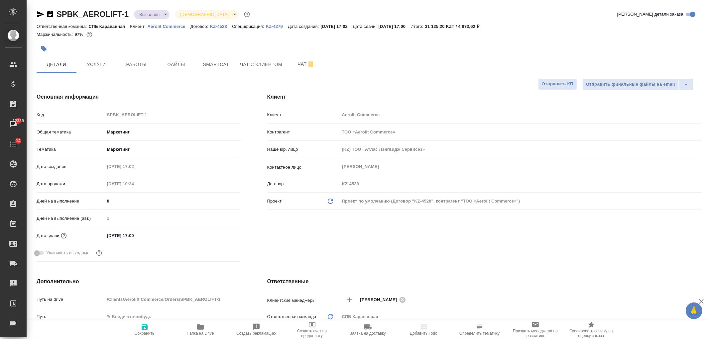
type textarea "x"
click at [262, 60] on span "Чат с клиентом" at bounding box center [261, 64] width 42 height 8
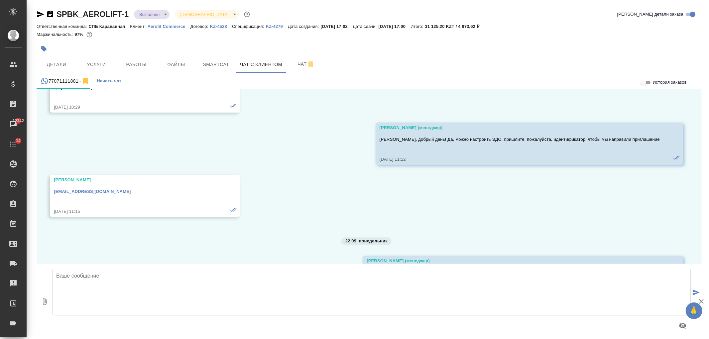
scroll to position [4382, 0]
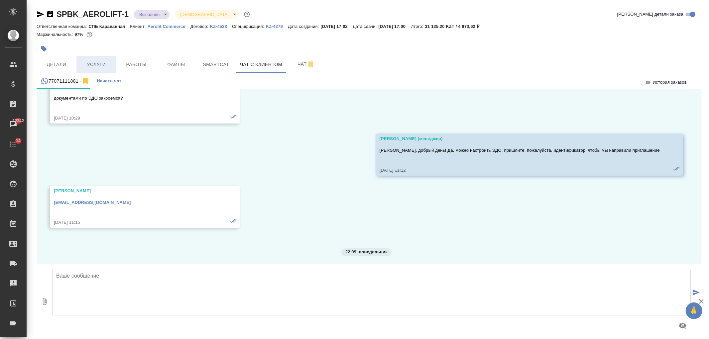
click at [100, 63] on span "Услуги" at bounding box center [96, 64] width 32 height 8
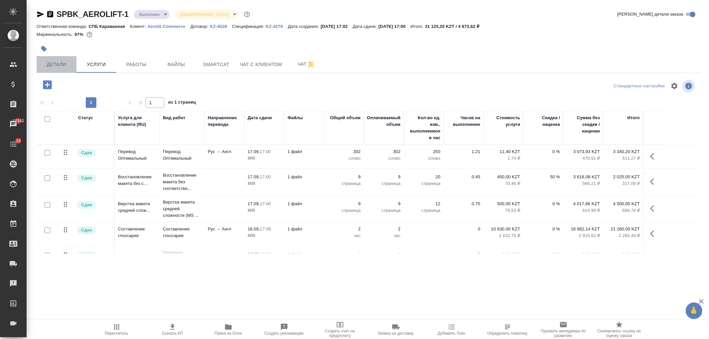
click at [61, 62] on span "Детали" at bounding box center [57, 64] width 32 height 8
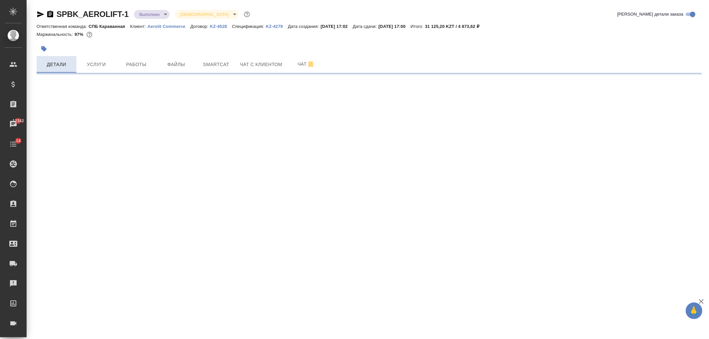
select select "RU"
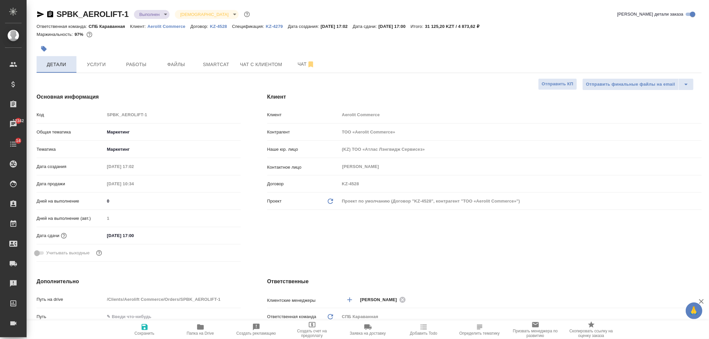
type textarea "x"
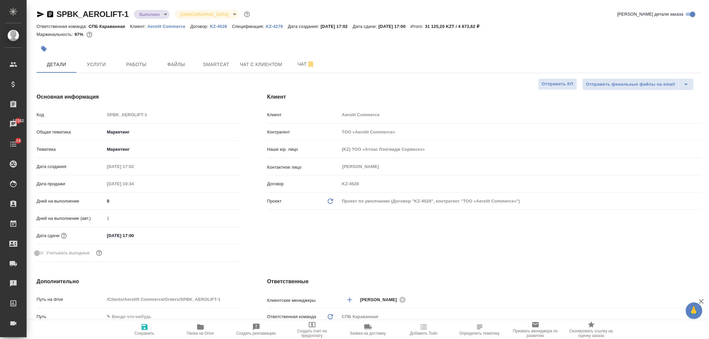
type textarea "x"
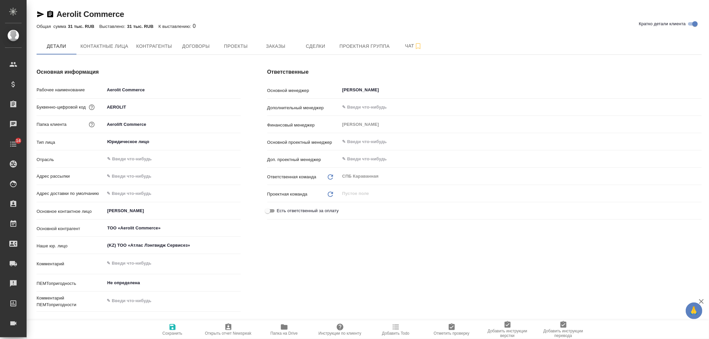
click at [42, 16] on icon "button" at bounding box center [41, 14] width 8 height 8
click at [266, 50] on span "Заказы" at bounding box center [275, 46] width 32 height 8
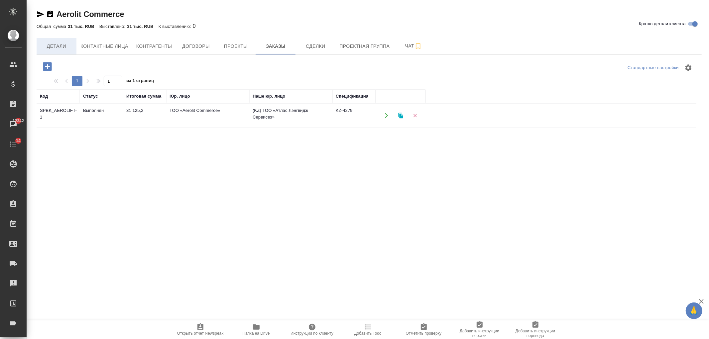
click at [58, 50] on span "Детали" at bounding box center [57, 46] width 32 height 8
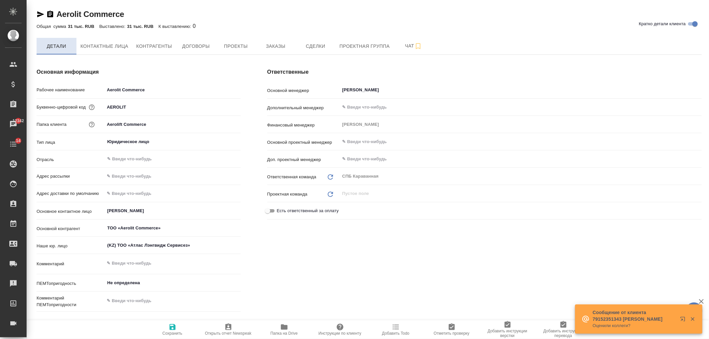
type textarea "x"
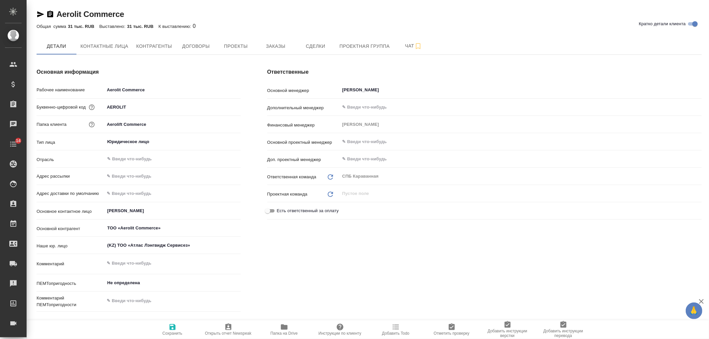
type textarea "x"
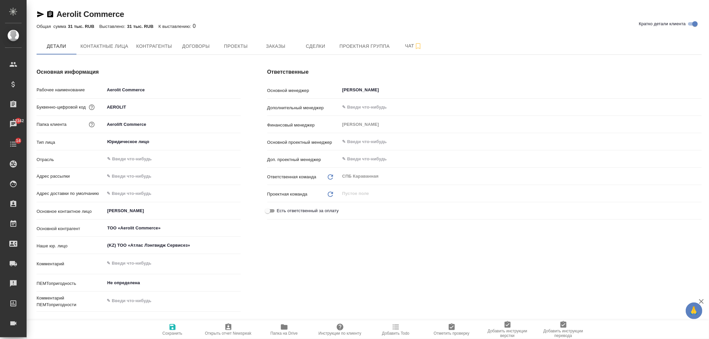
type textarea "x"
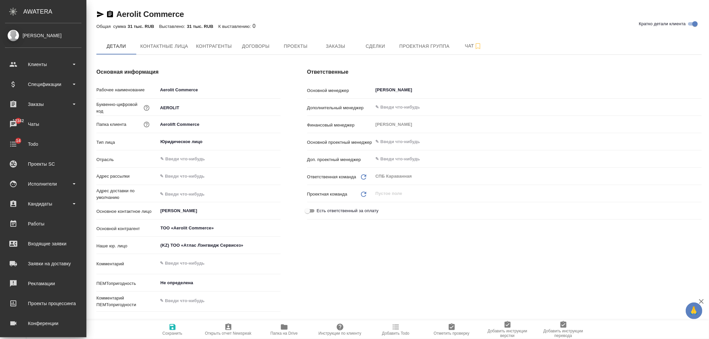
type textarea "x"
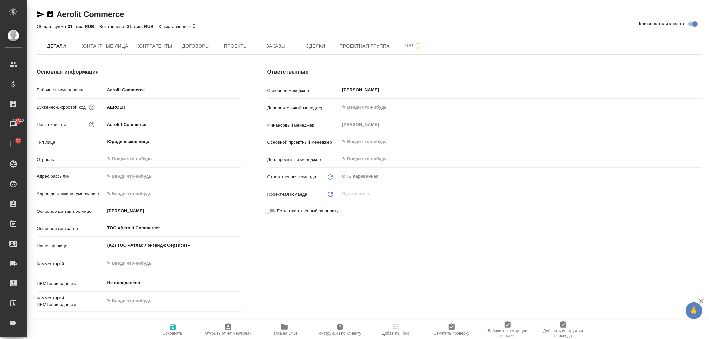
click at [40, 18] on icon "button" at bounding box center [41, 14] width 8 height 8
type textarea "x"
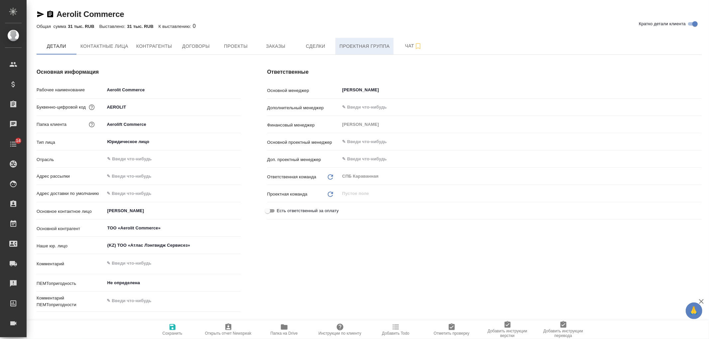
type textarea "x"
click at [38, 14] on icon "button" at bounding box center [41, 14] width 8 height 8
